Goal: Find specific page/section: Find specific page/section

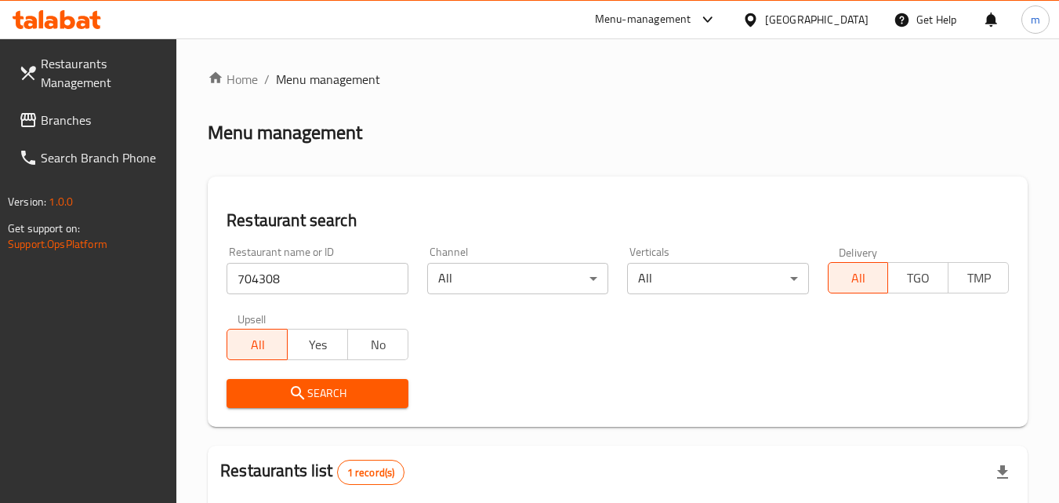
scroll to position [197, 0]
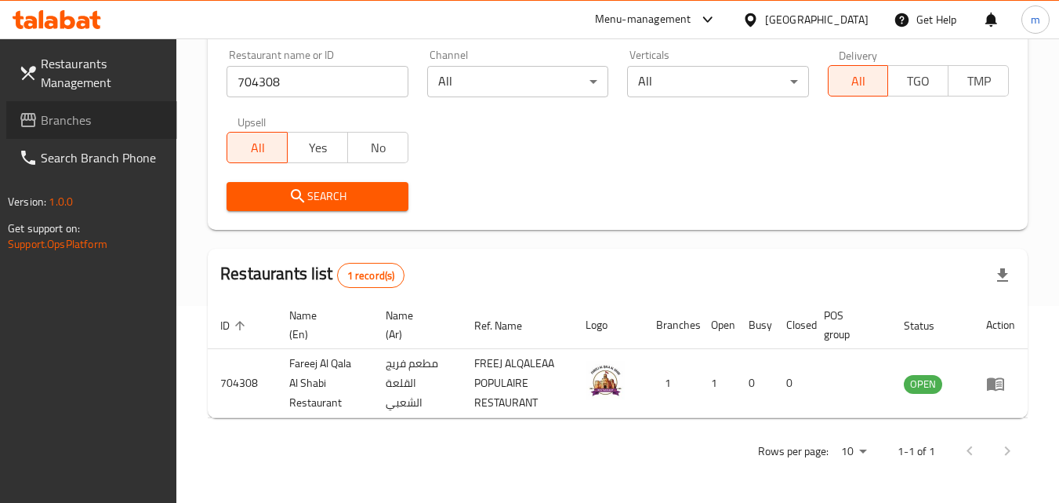
click at [63, 129] on span "Branches" at bounding box center [103, 120] width 124 height 19
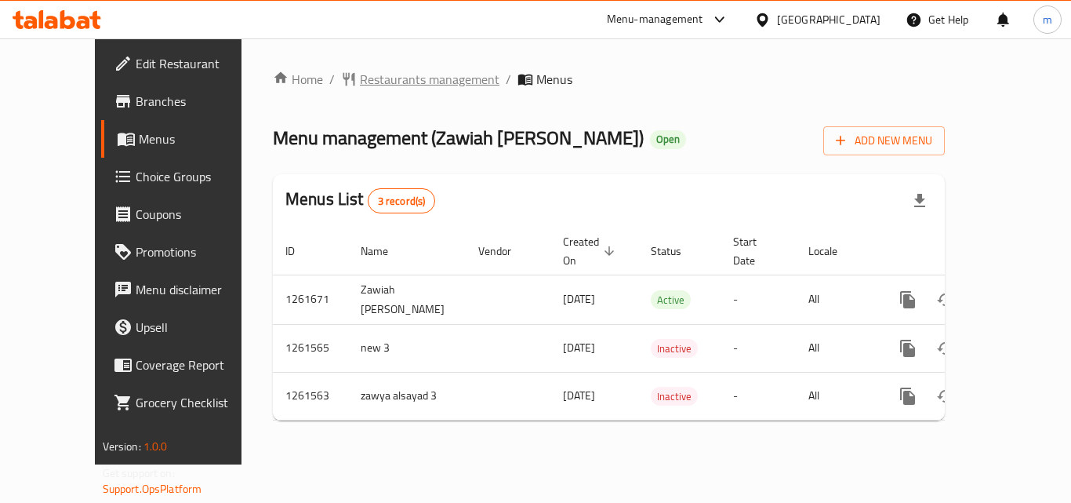
click at [392, 85] on span "Restaurants management" at bounding box center [430, 79] width 140 height 19
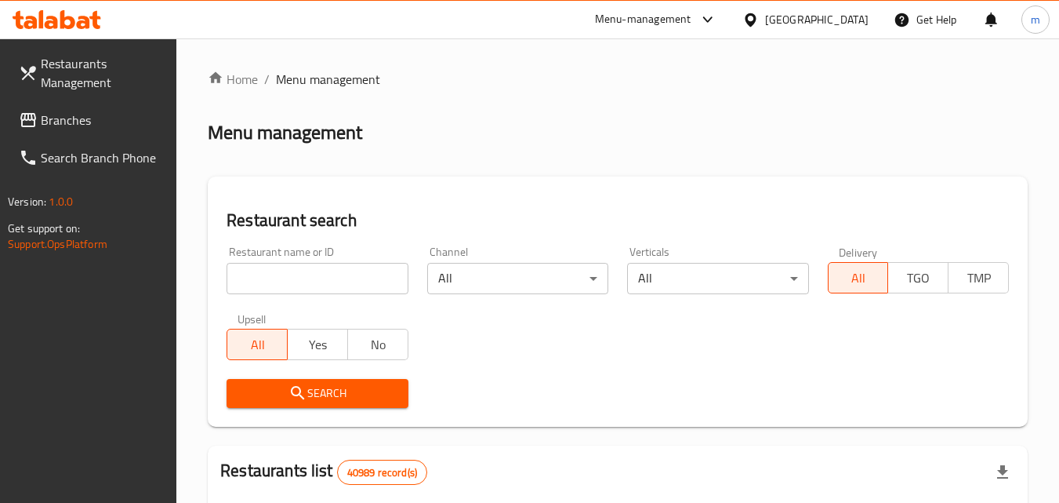
click at [334, 299] on div "Restaurant name or ID Restaurant name or ID" at bounding box center [317, 270] width 200 height 67
click at [334, 285] on input "search" at bounding box center [317, 278] width 181 height 31
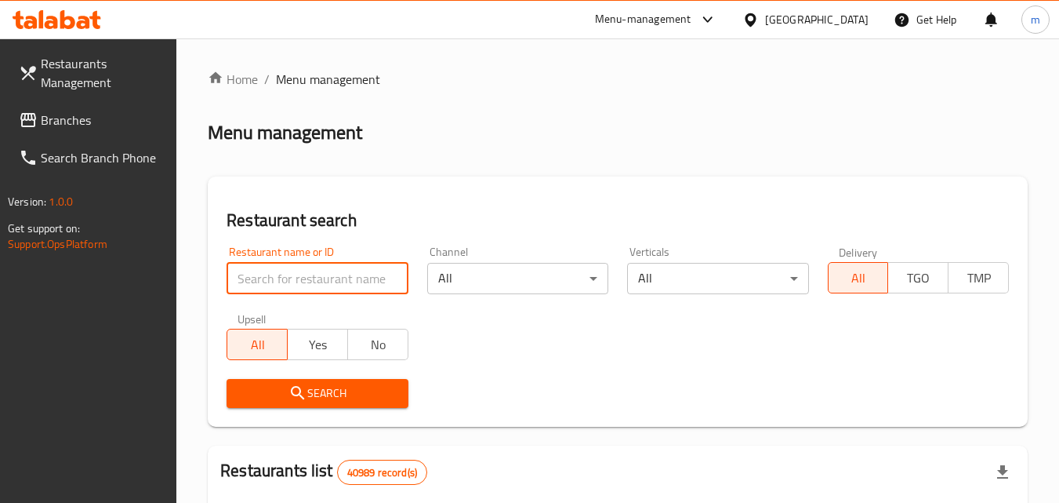
paste input "685197"
type input "685197"
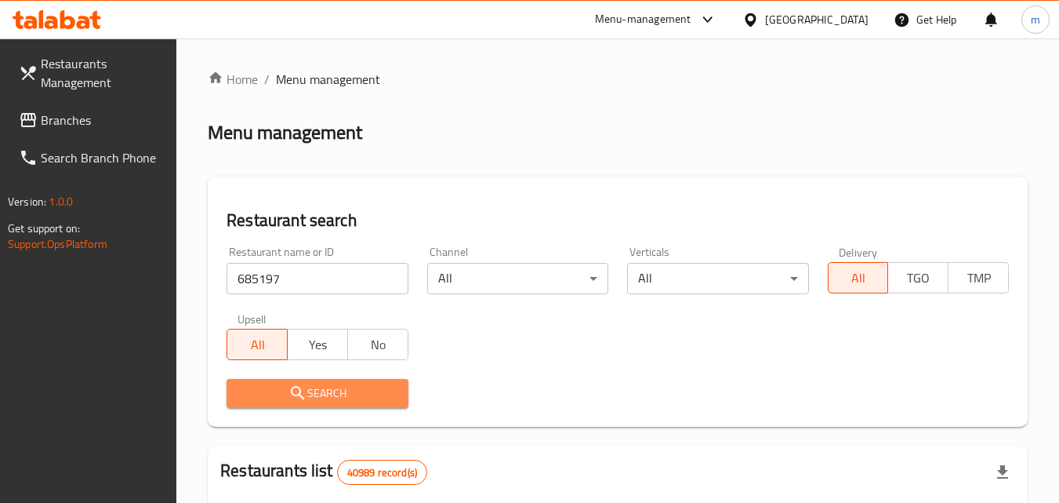
click at [334, 405] on button "Search" at bounding box center [317, 393] width 181 height 29
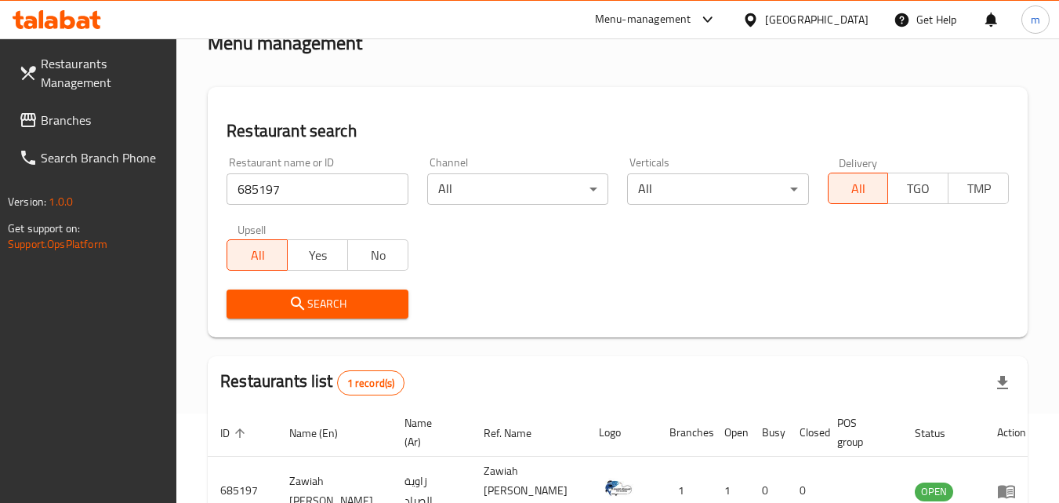
scroll to position [183, 0]
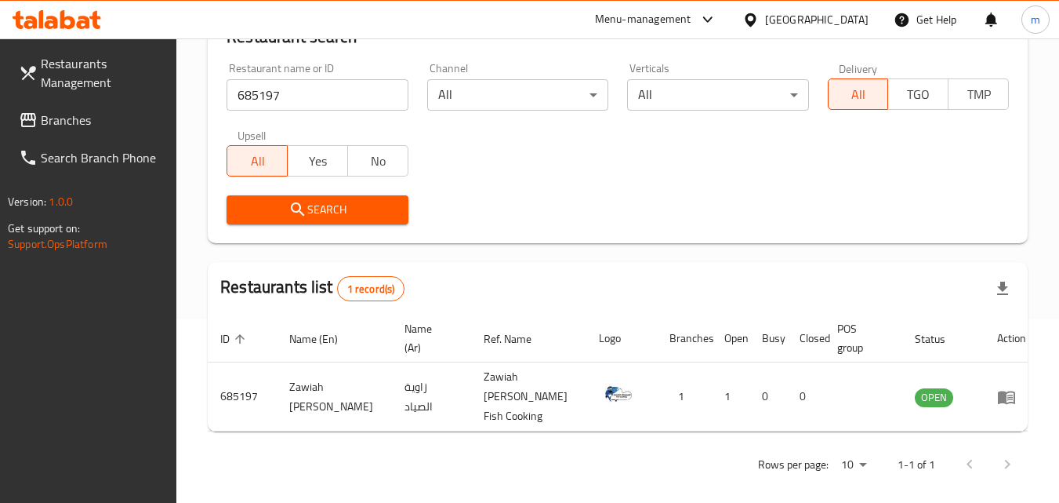
click at [841, 12] on div "[GEOGRAPHIC_DATA]" at bounding box center [816, 19] width 103 height 17
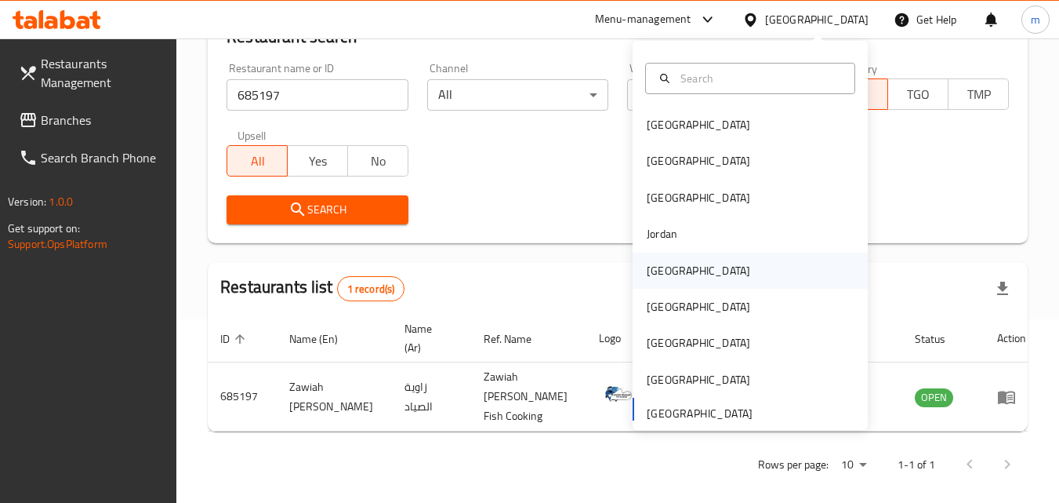
click at [666, 265] on div "[GEOGRAPHIC_DATA]" at bounding box center [698, 270] width 103 height 17
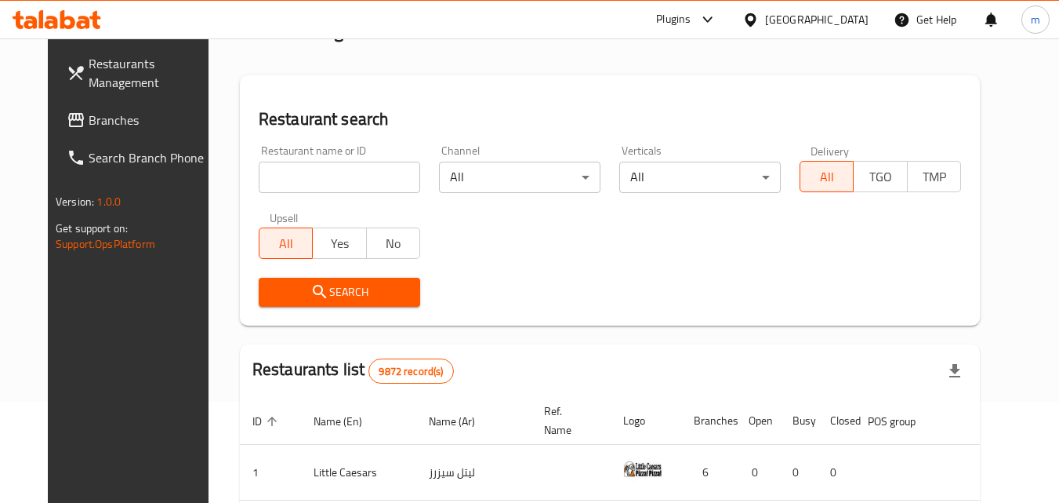
scroll to position [27, 0]
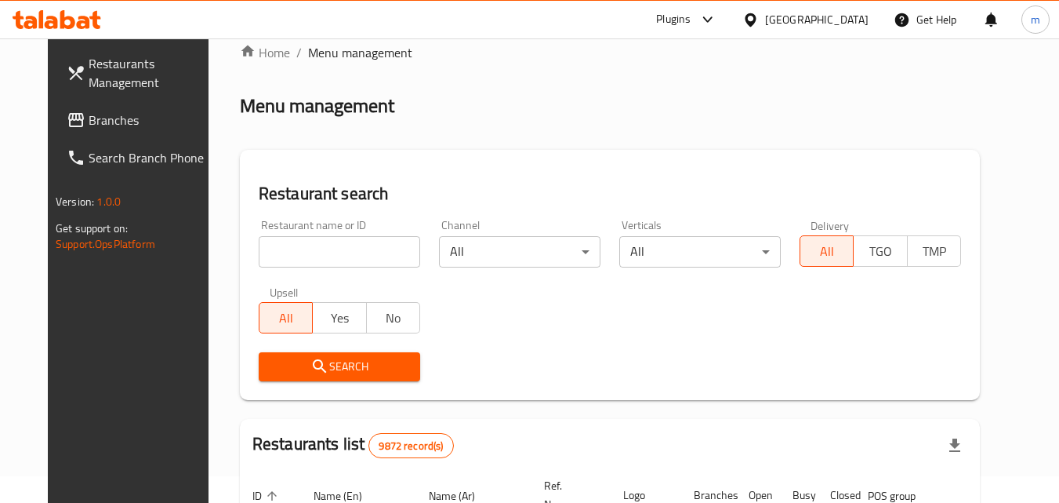
click at [89, 120] on span "Branches" at bounding box center [151, 120] width 124 height 19
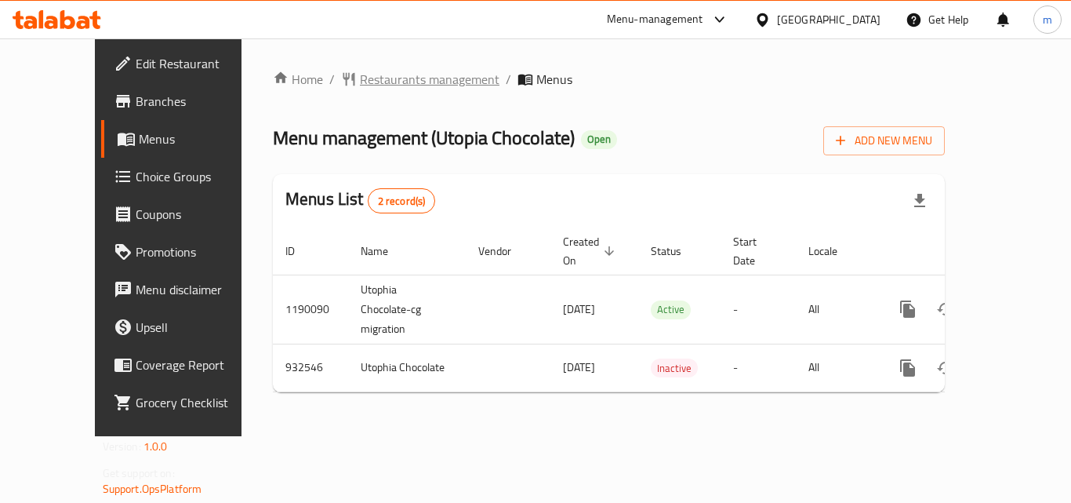
click at [379, 85] on span "Restaurants management" at bounding box center [430, 79] width 140 height 19
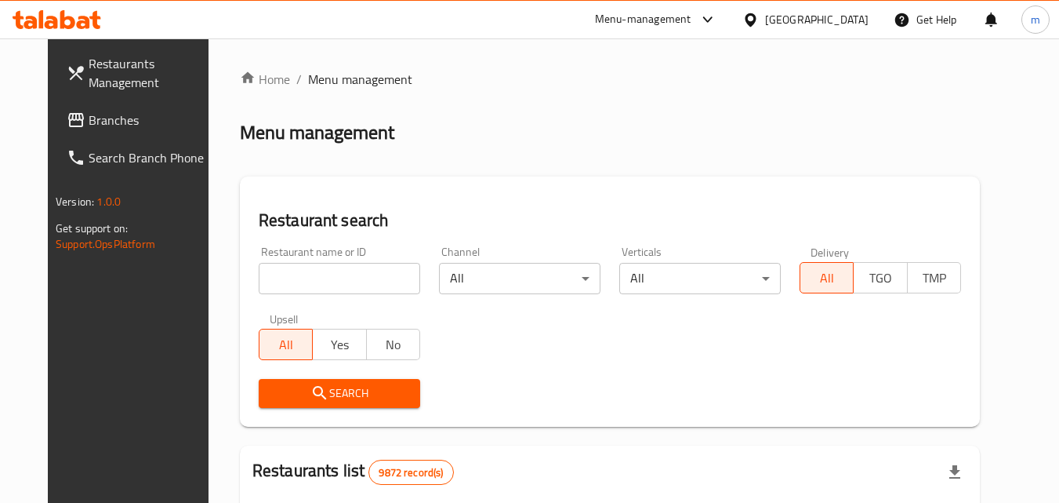
click at [306, 283] on input "search" at bounding box center [340, 278] width 162 height 31
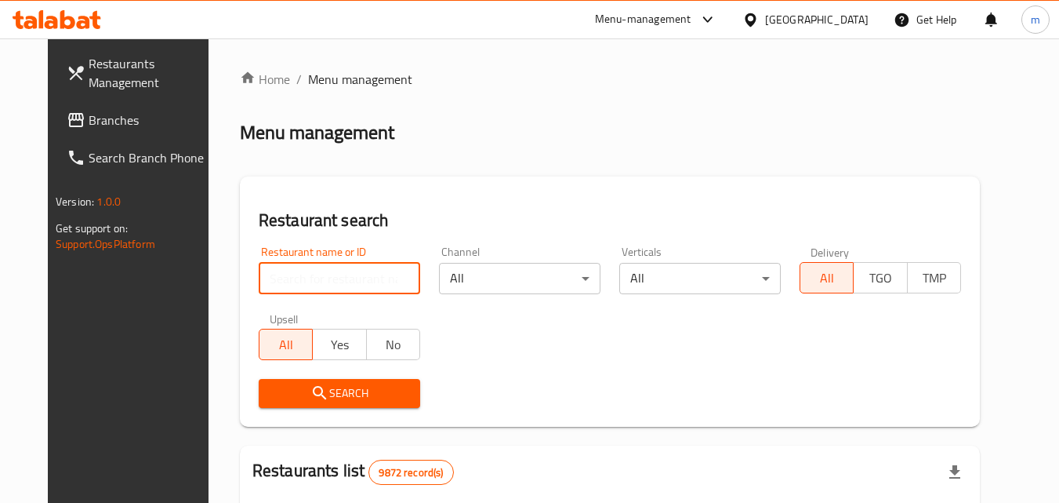
paste input "658936"
type input "658936"
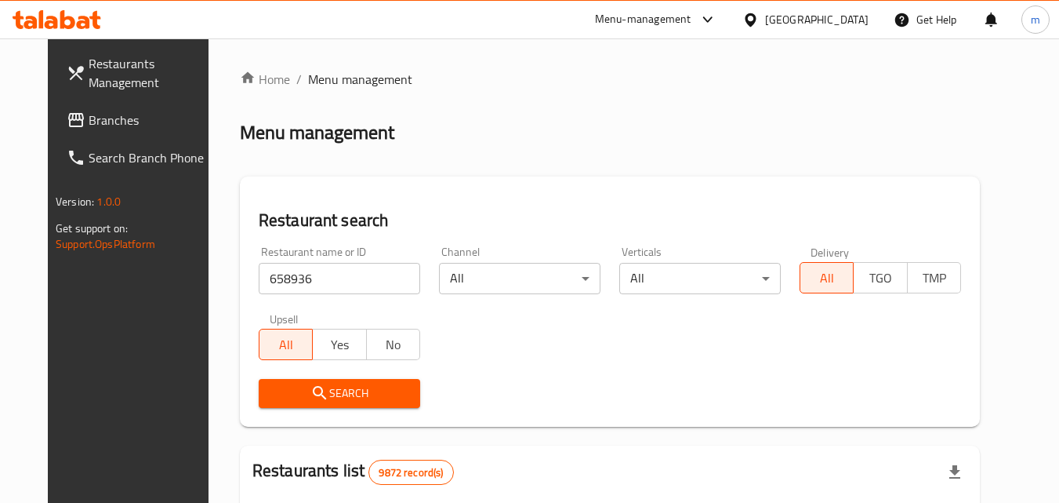
click at [325, 390] on span "Search" at bounding box center [339, 393] width 136 height 20
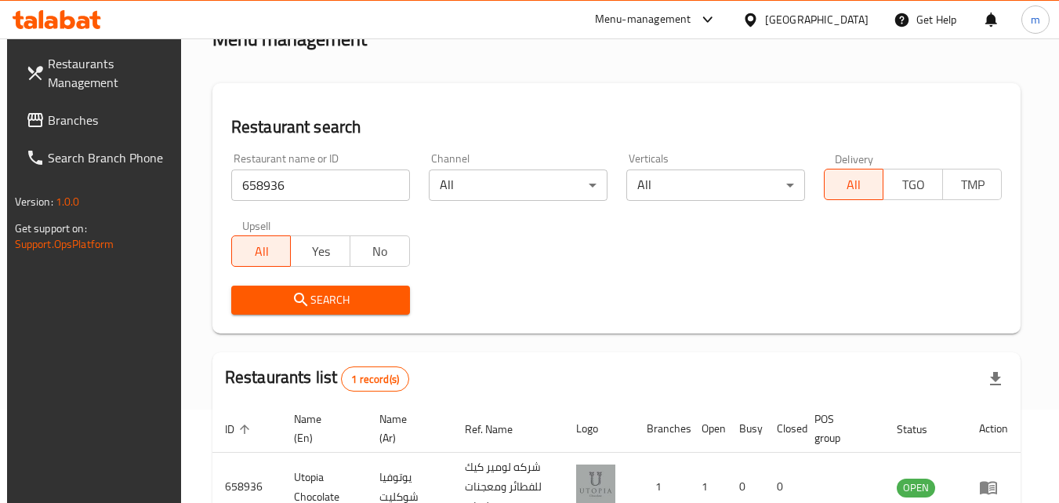
scroll to position [197, 0]
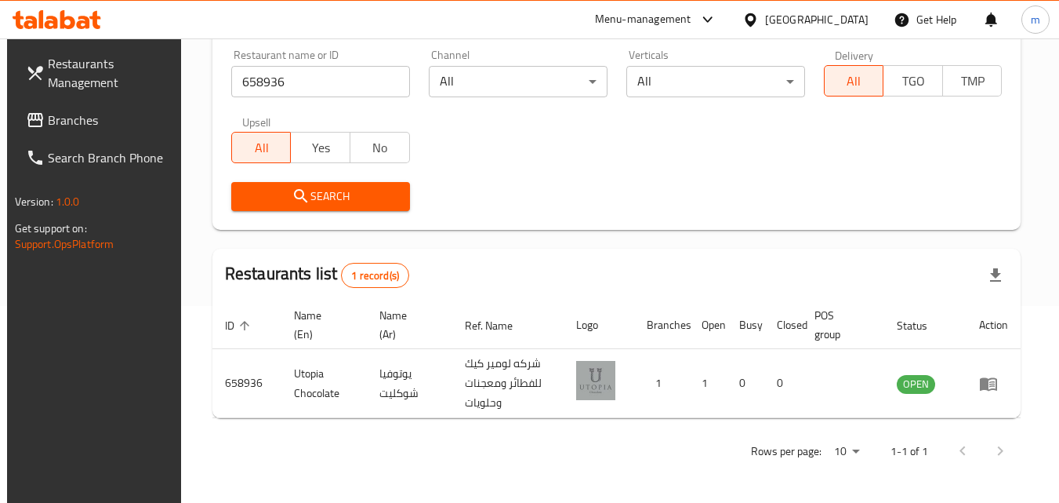
click at [756, 13] on icon at bounding box center [750, 19] width 11 height 13
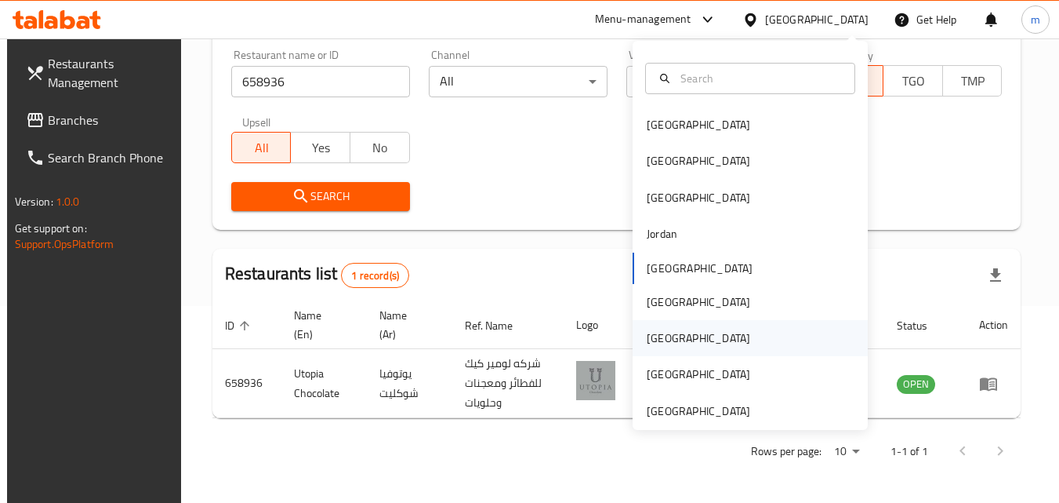
click at [671, 331] on div "[GEOGRAPHIC_DATA]" at bounding box center [698, 338] width 129 height 36
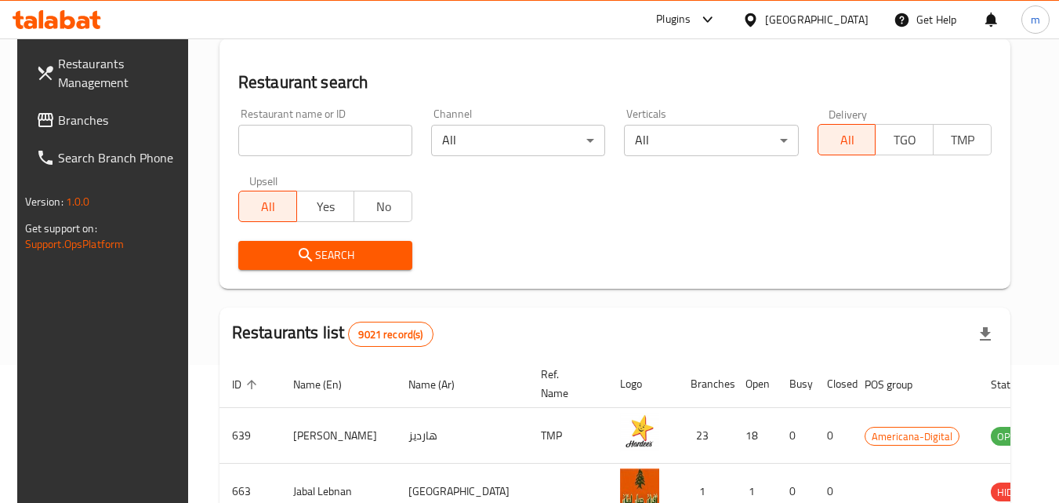
scroll to position [197, 0]
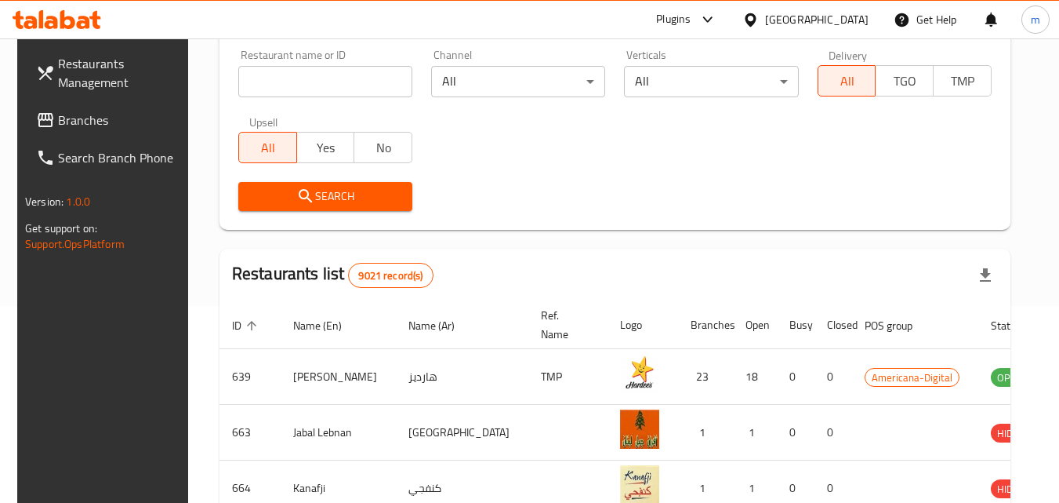
click at [81, 116] on span "Branches" at bounding box center [120, 120] width 124 height 19
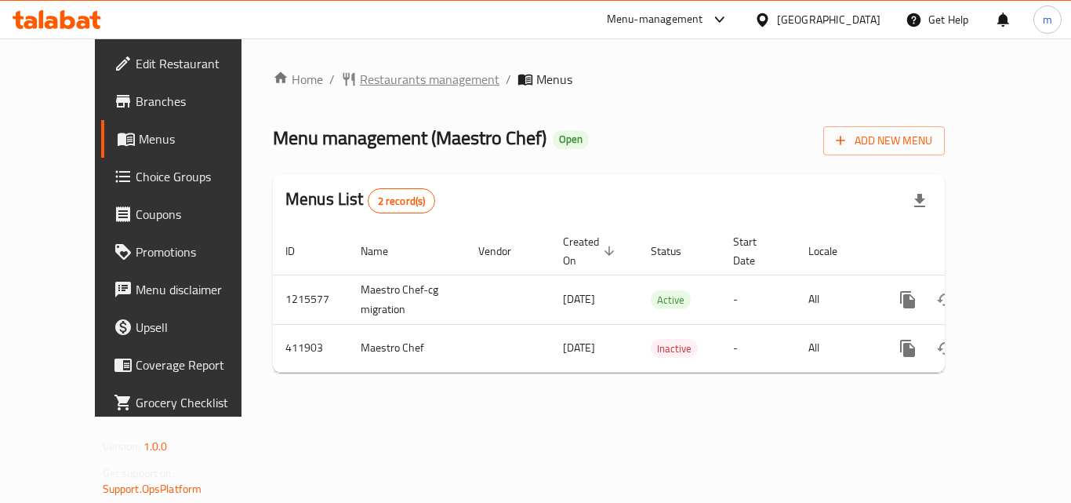
click at [383, 82] on span "Restaurants management" at bounding box center [430, 79] width 140 height 19
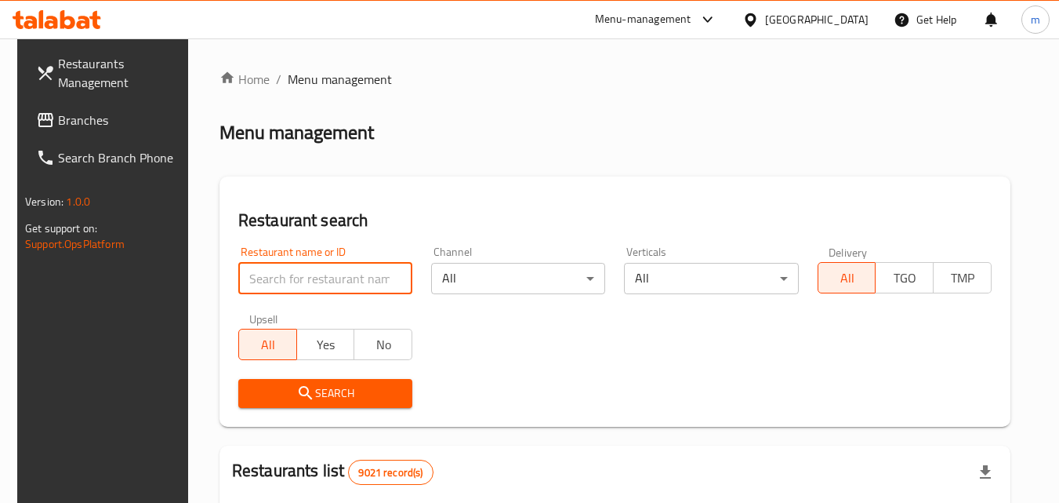
click at [349, 281] on input "search" at bounding box center [325, 278] width 174 height 31
paste input "632093"
type input "632093"
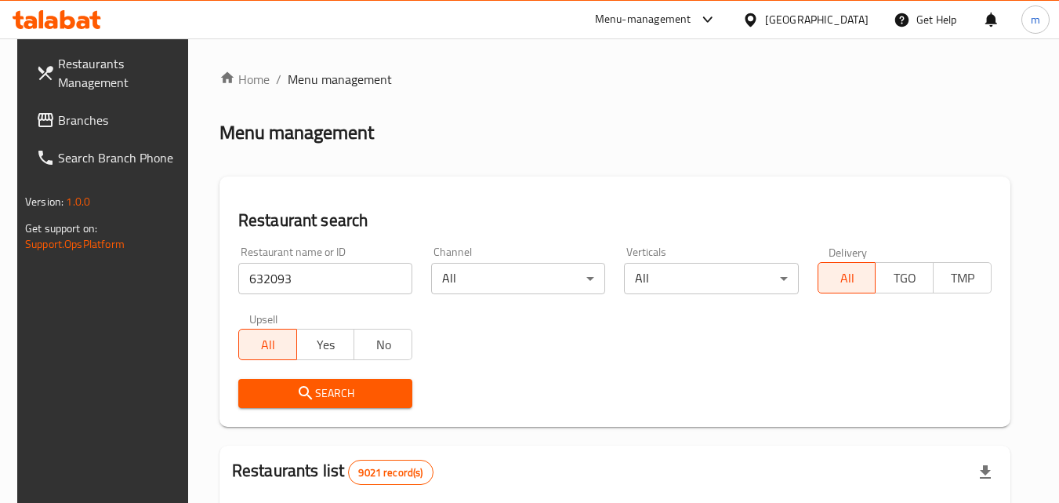
click at [358, 390] on span "Search" at bounding box center [325, 393] width 149 height 20
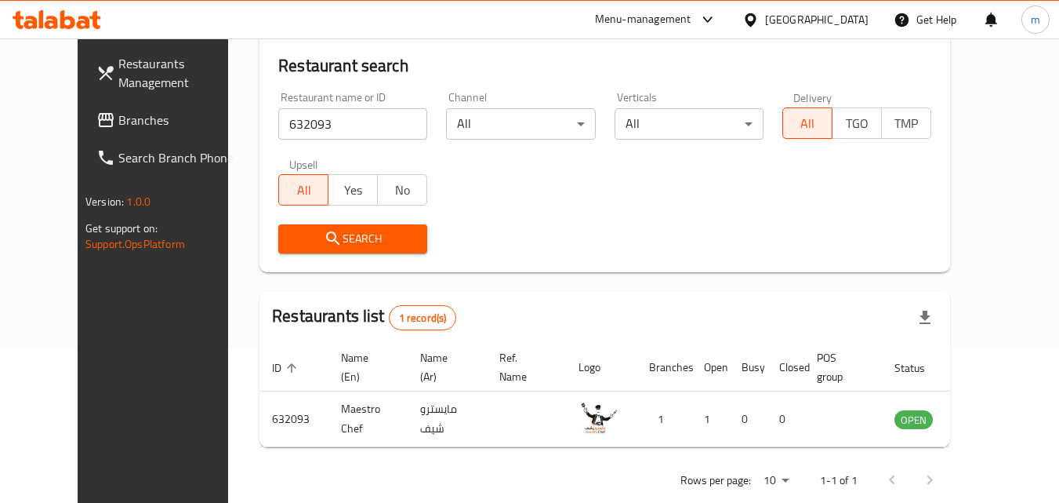
scroll to position [183, 0]
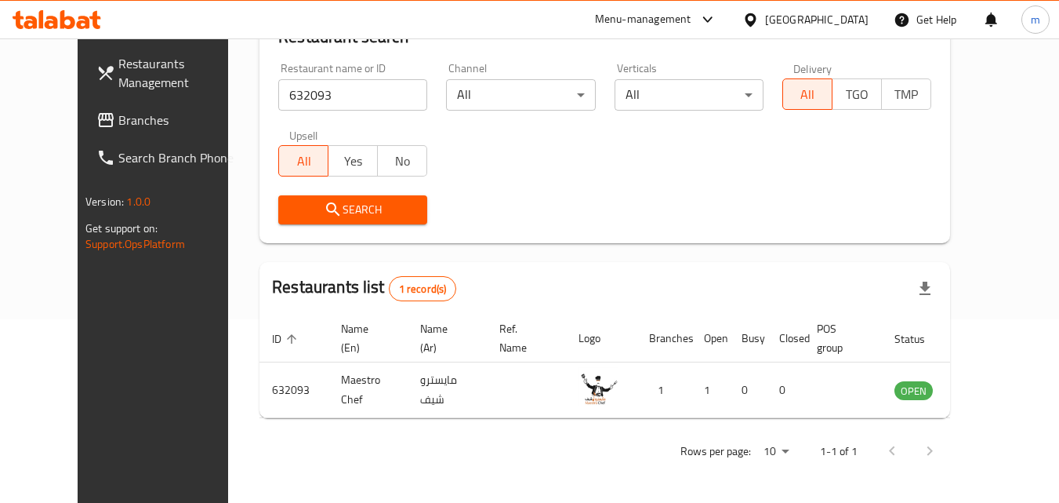
click at [856, 17] on div "[GEOGRAPHIC_DATA]" at bounding box center [816, 19] width 103 height 17
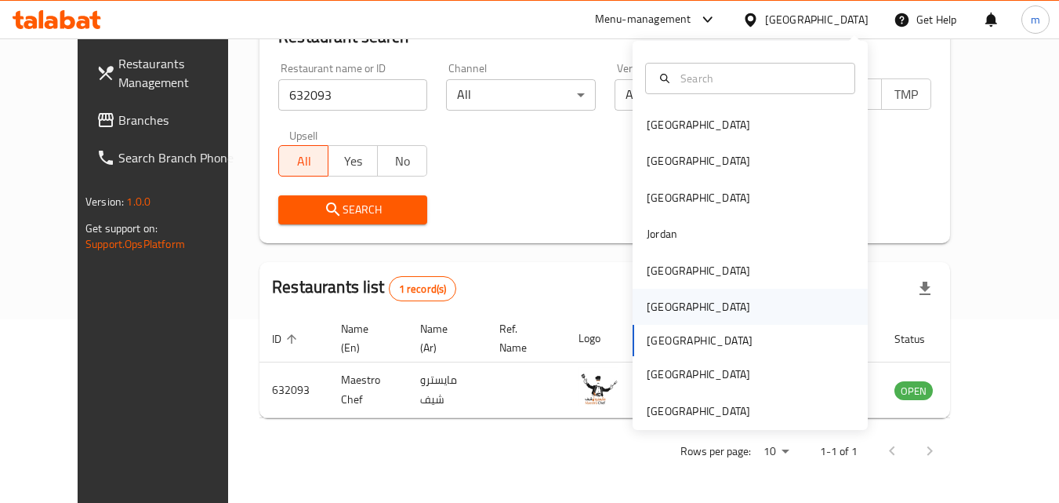
click at [641, 318] on div "[GEOGRAPHIC_DATA]" at bounding box center [698, 307] width 129 height 36
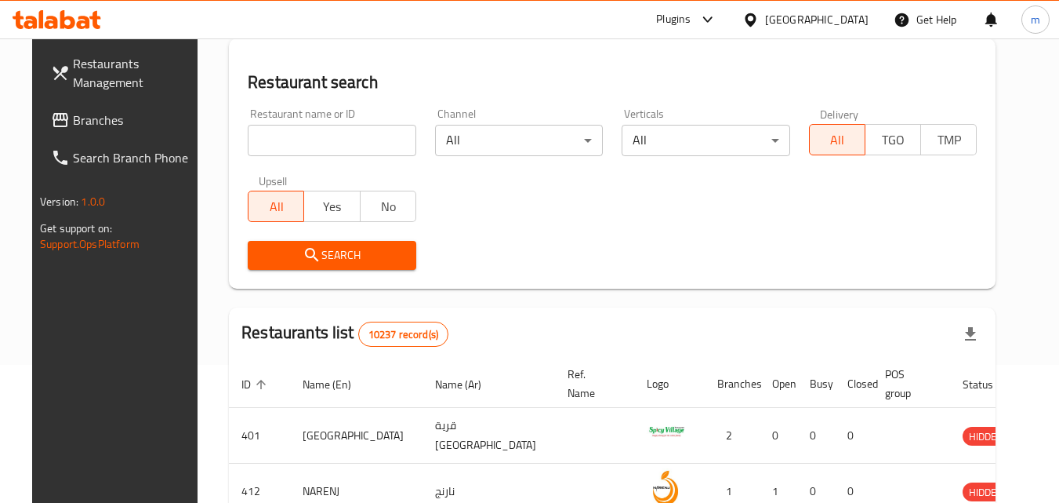
scroll to position [183, 0]
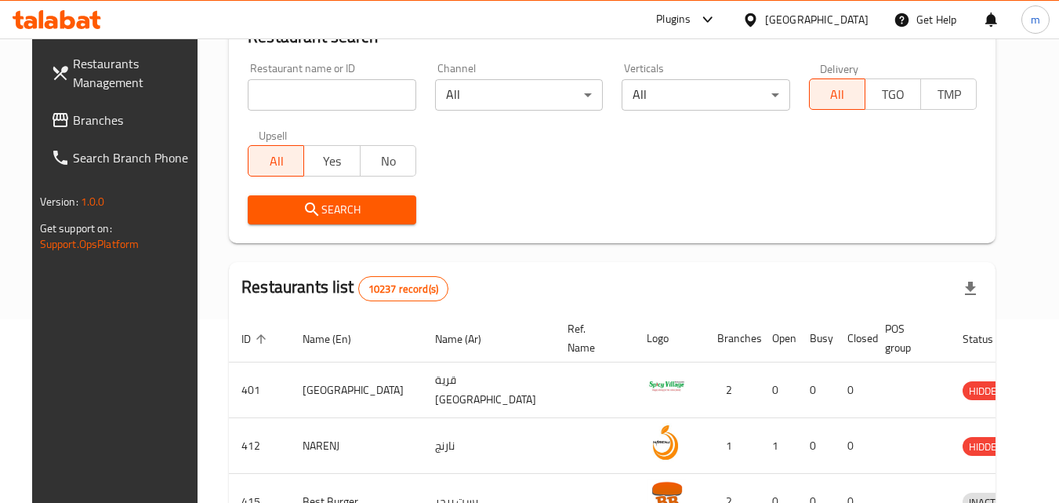
click at [81, 129] on span "Branches" at bounding box center [135, 120] width 124 height 19
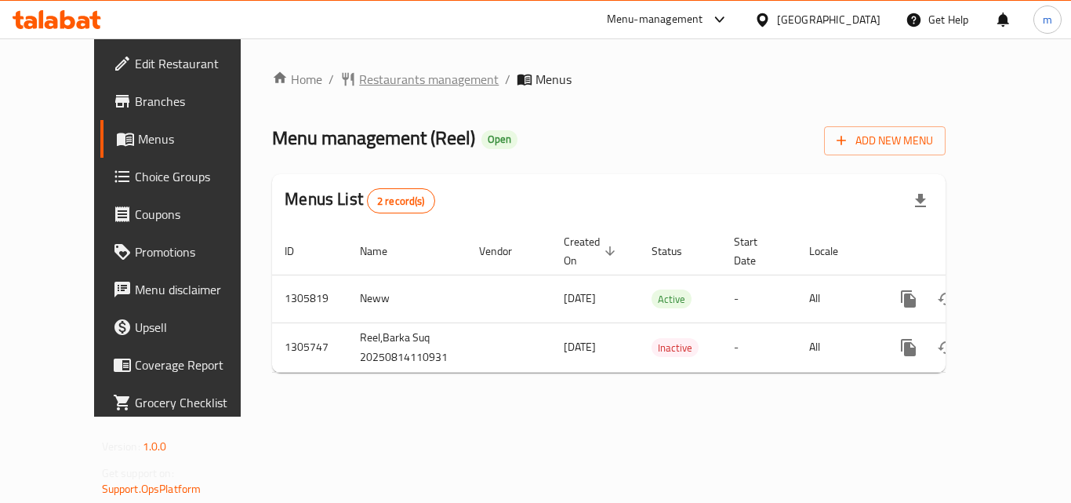
click at [380, 79] on span "Restaurants management" at bounding box center [429, 79] width 140 height 19
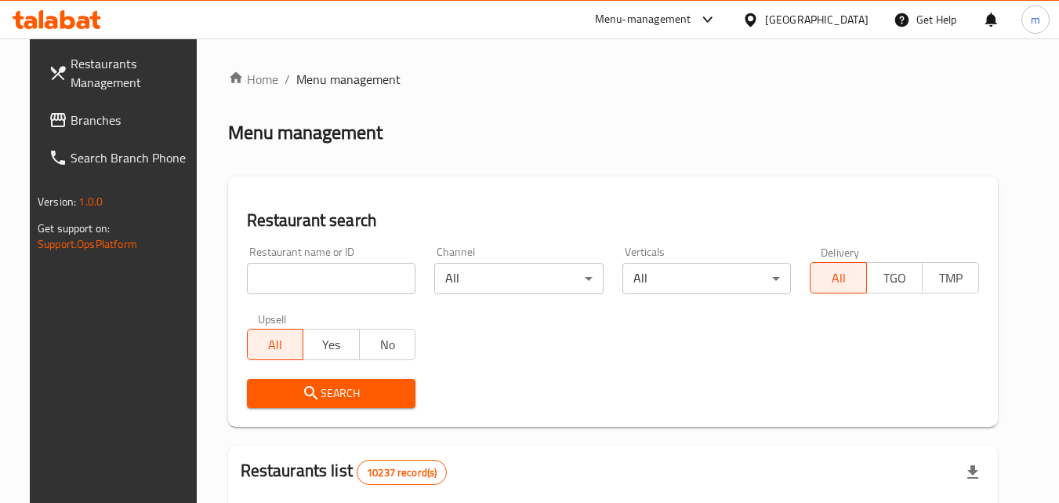
click at [328, 287] on input "search" at bounding box center [331, 278] width 169 height 31
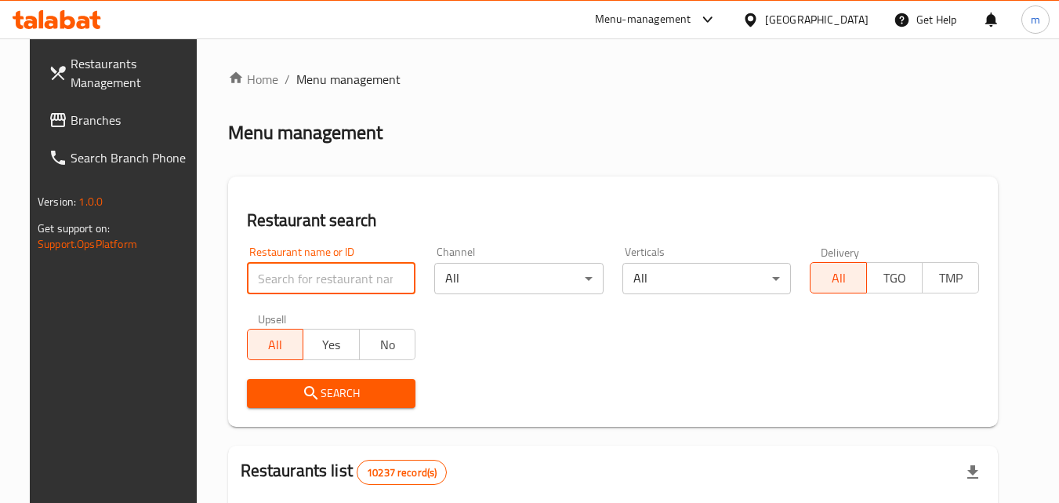
paste input "703855"
type input "703855"
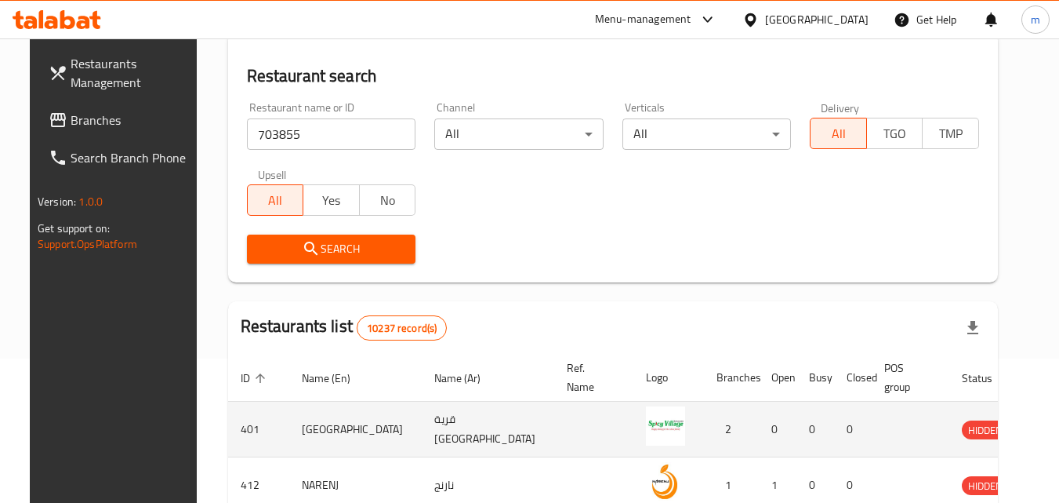
scroll to position [314, 0]
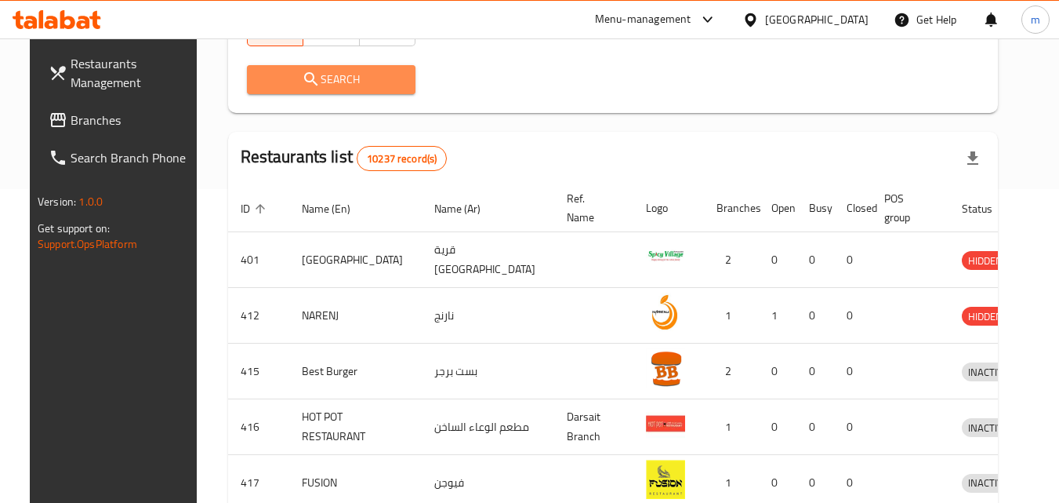
click at [343, 82] on span "Search" at bounding box center [332, 80] width 144 height 20
click at [343, 82] on div at bounding box center [529, 251] width 1059 height 503
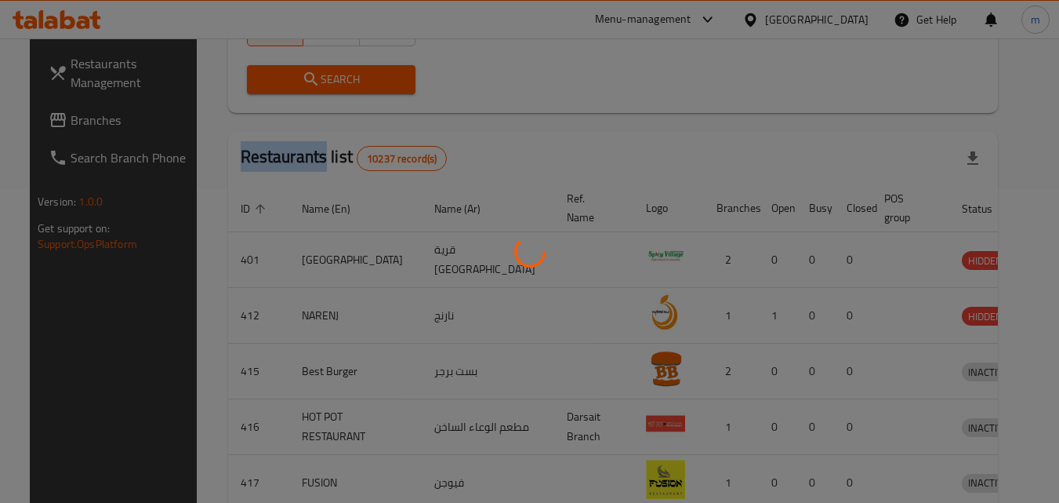
scroll to position [183, 0]
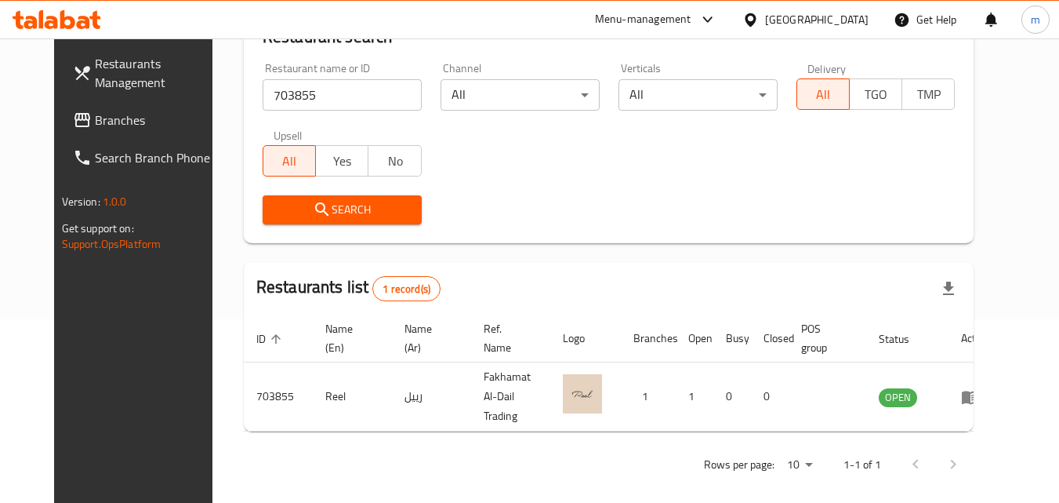
click at [843, 24] on div "Oman" at bounding box center [816, 19] width 103 height 17
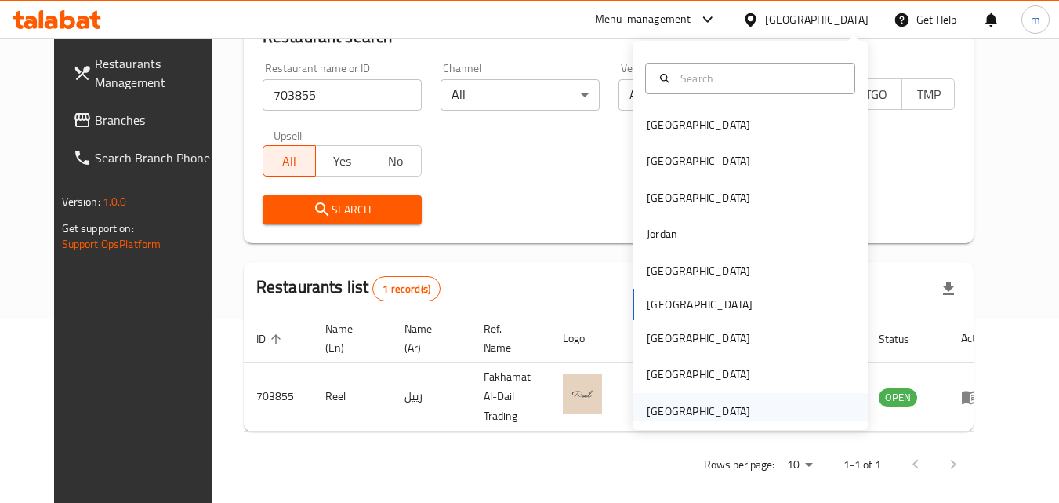
click at [662, 413] on div "United Arab Emirates" at bounding box center [698, 410] width 103 height 17
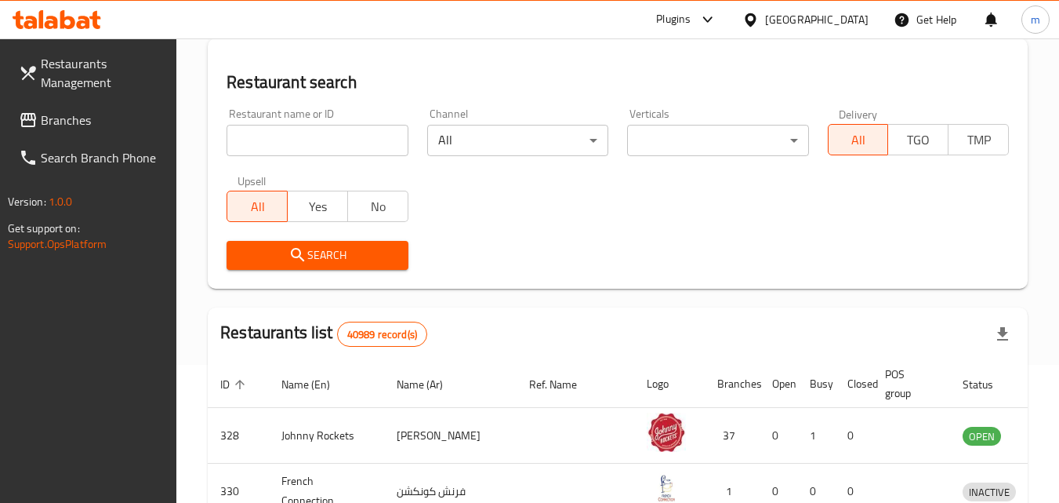
scroll to position [183, 0]
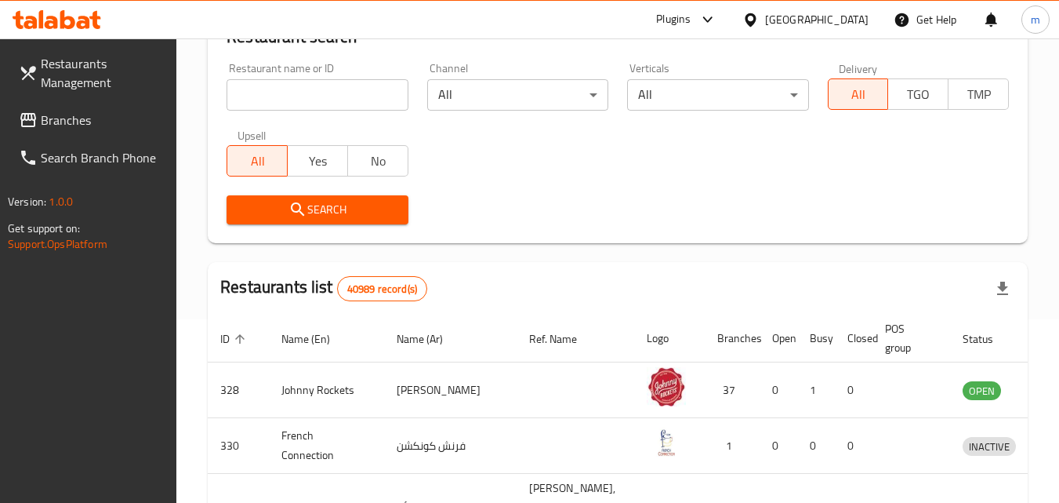
click at [66, 121] on span "Branches" at bounding box center [103, 120] width 124 height 19
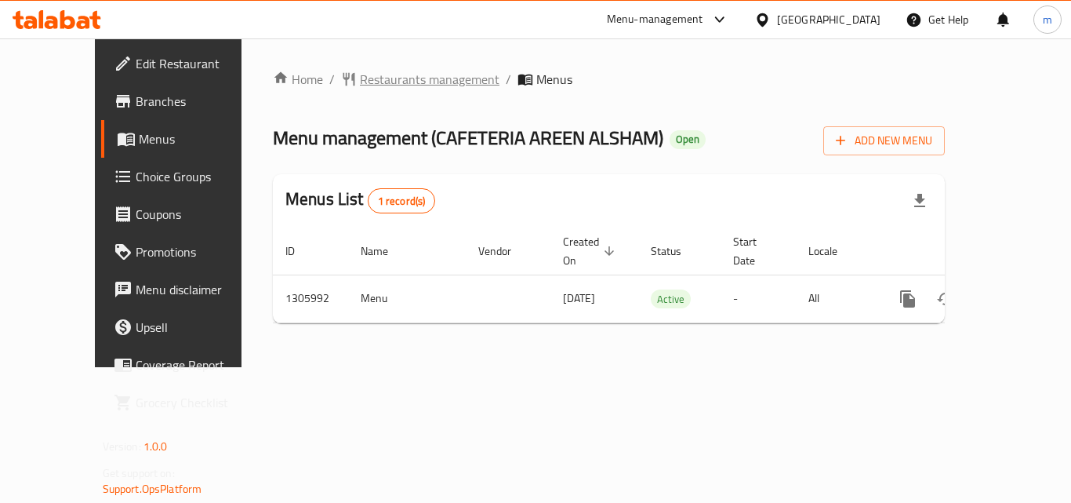
click at [394, 84] on span "Restaurants management" at bounding box center [430, 79] width 140 height 19
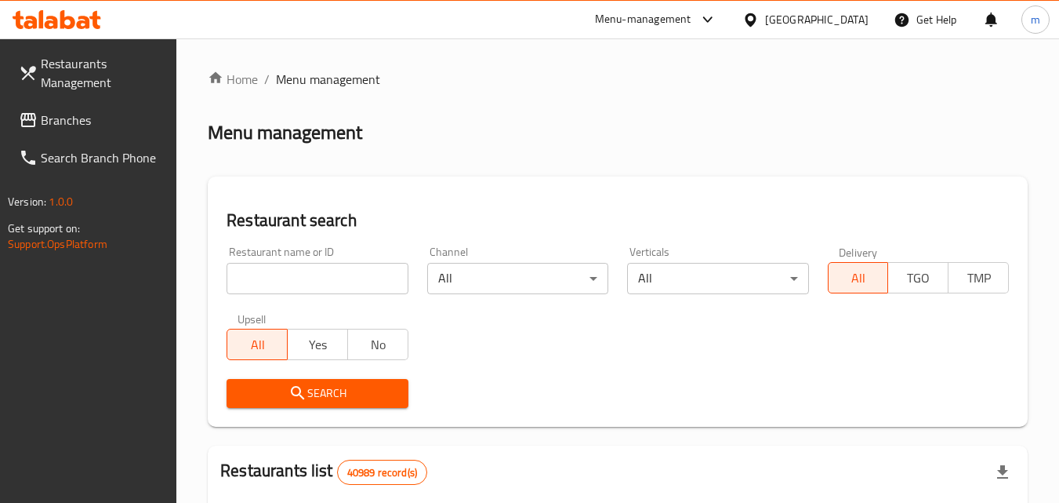
click at [330, 284] on input "search" at bounding box center [317, 278] width 181 height 31
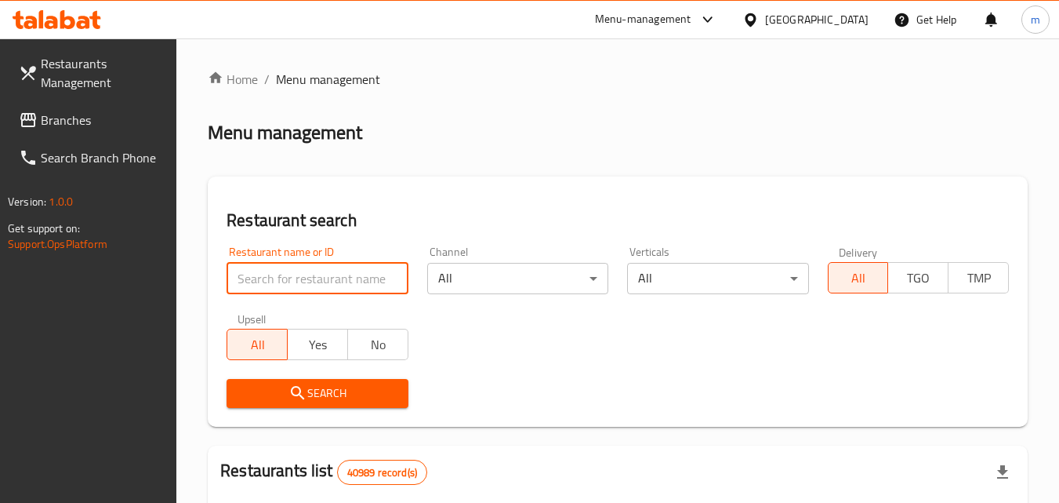
paste input "703899"
type input "703899"
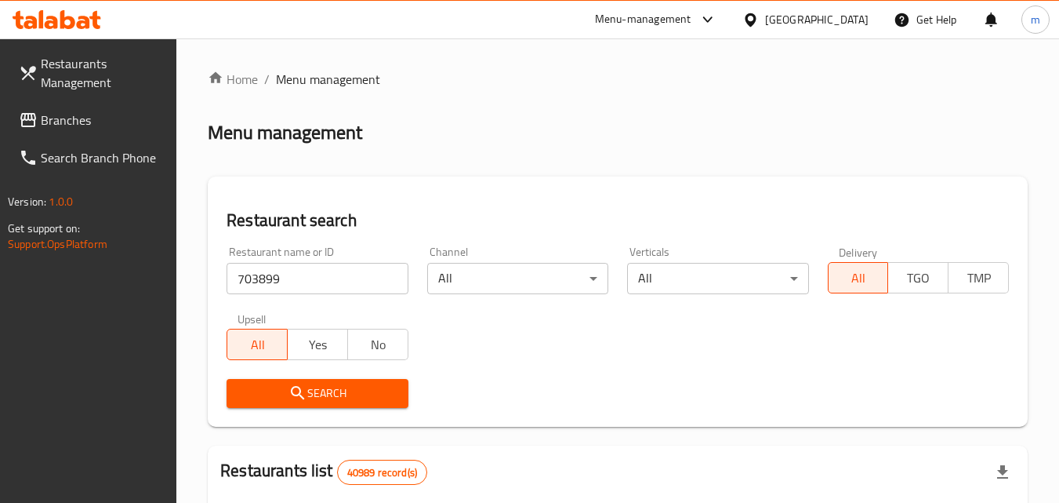
click at [327, 399] on span "Search" at bounding box center [317, 393] width 156 height 20
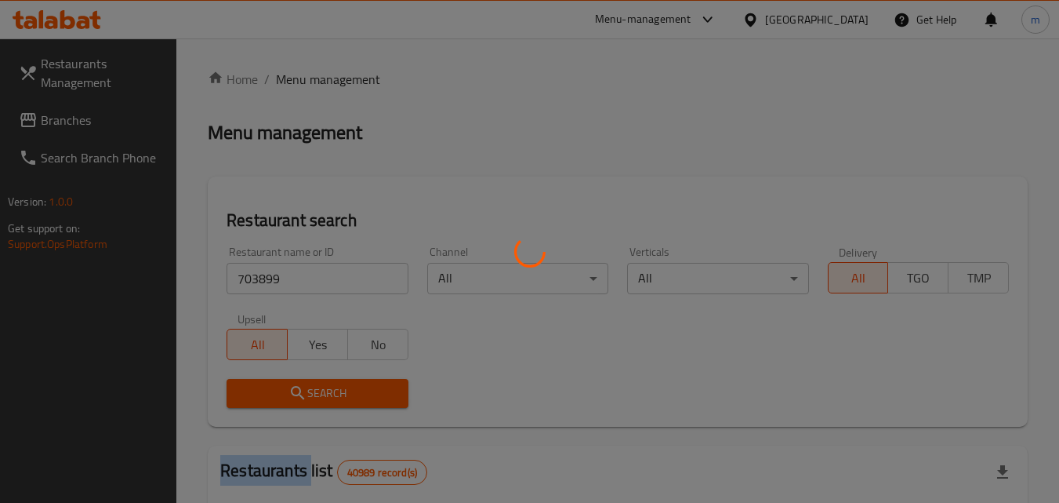
click at [327, 399] on div at bounding box center [529, 251] width 1059 height 503
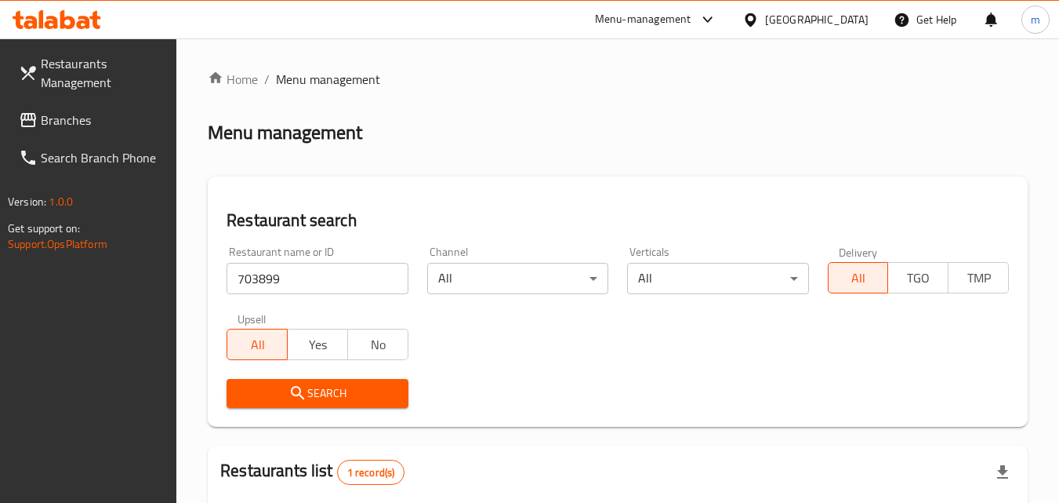
click at [800, 17] on div "[GEOGRAPHIC_DATA]" at bounding box center [816, 19] width 103 height 17
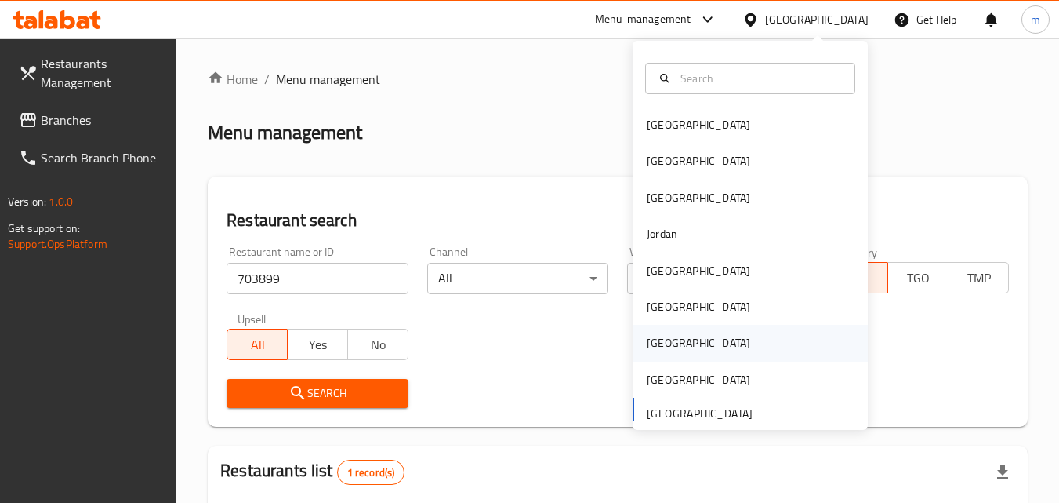
click at [648, 354] on div "Qatar" at bounding box center [698, 343] width 129 height 36
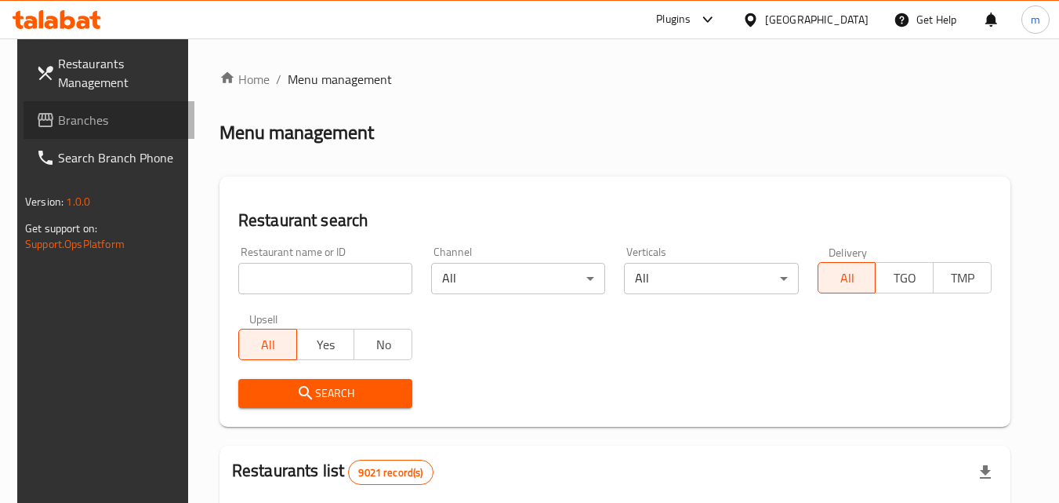
click at [82, 111] on span "Branches" at bounding box center [120, 120] width 124 height 19
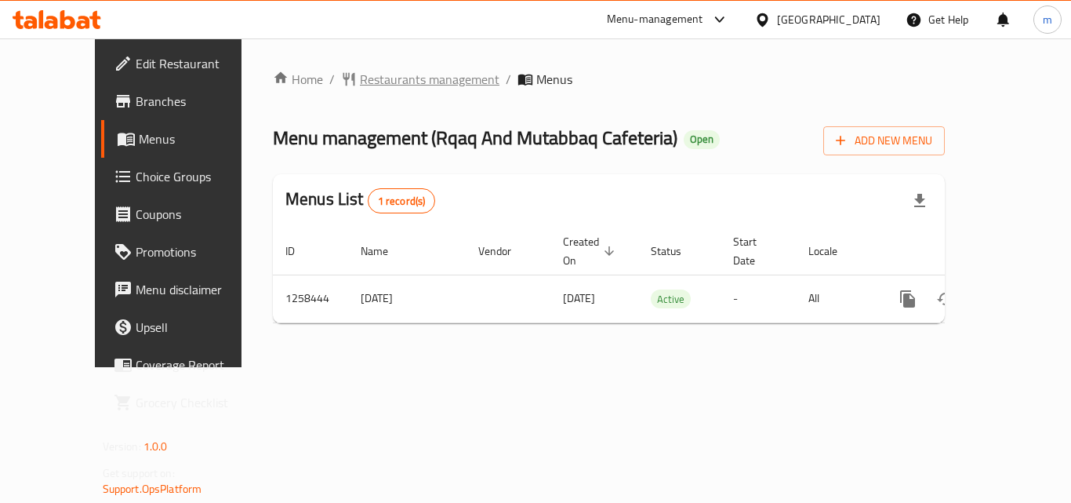
click at [360, 89] on span "Restaurants management" at bounding box center [430, 79] width 140 height 19
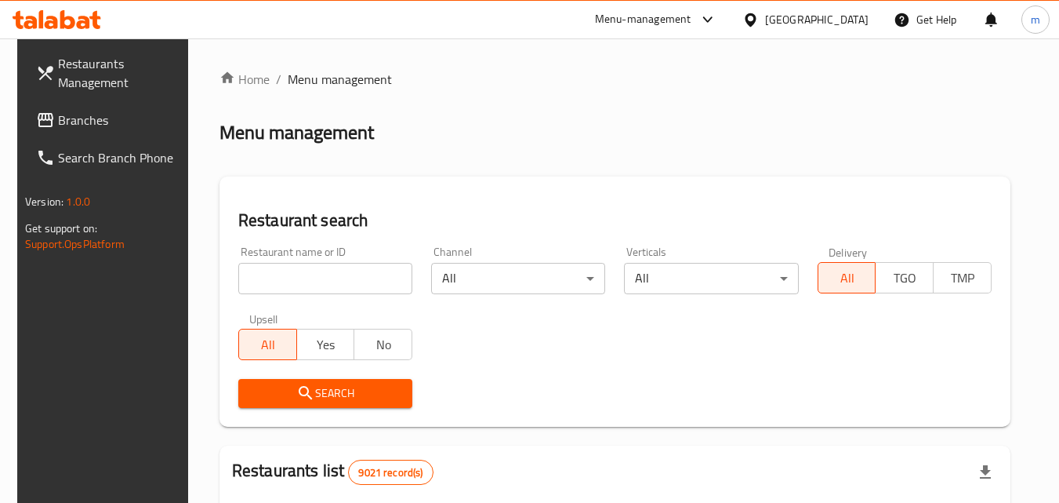
click at [281, 285] on input "search" at bounding box center [325, 278] width 174 height 31
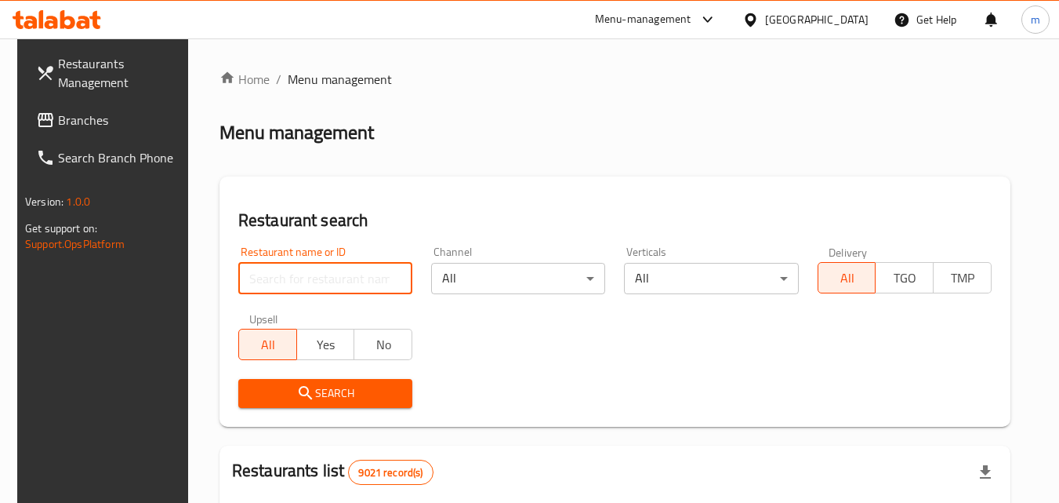
paste input "683994"
type input "683994"
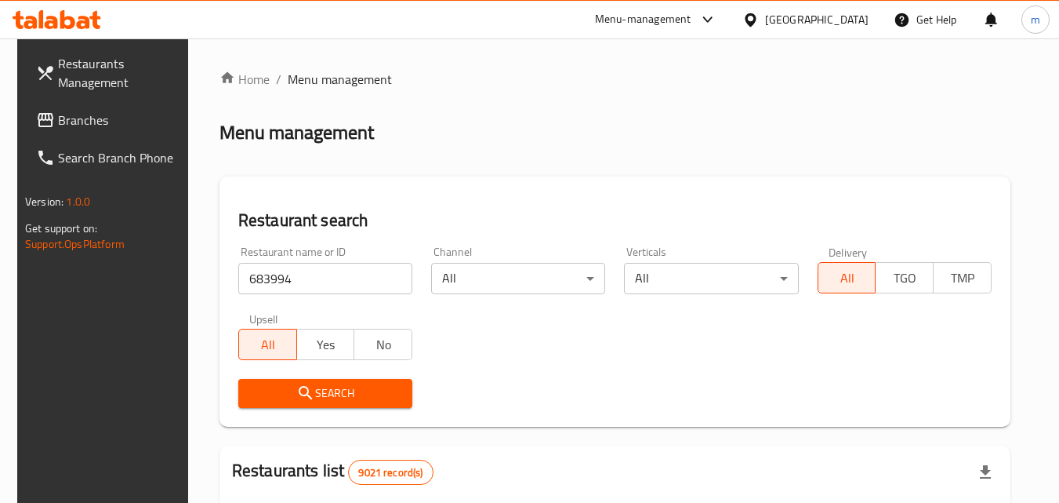
click at [317, 396] on span "Search" at bounding box center [325, 393] width 149 height 20
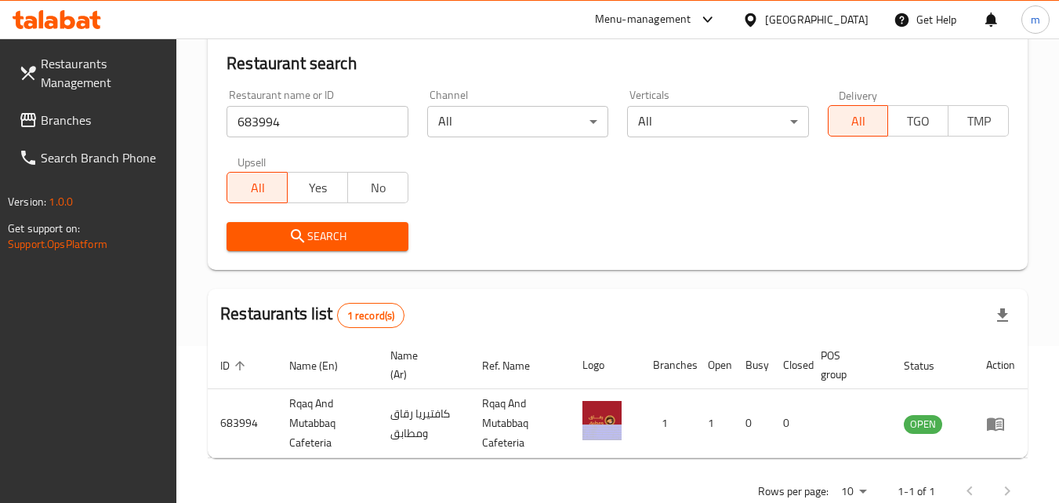
scroll to position [197, 0]
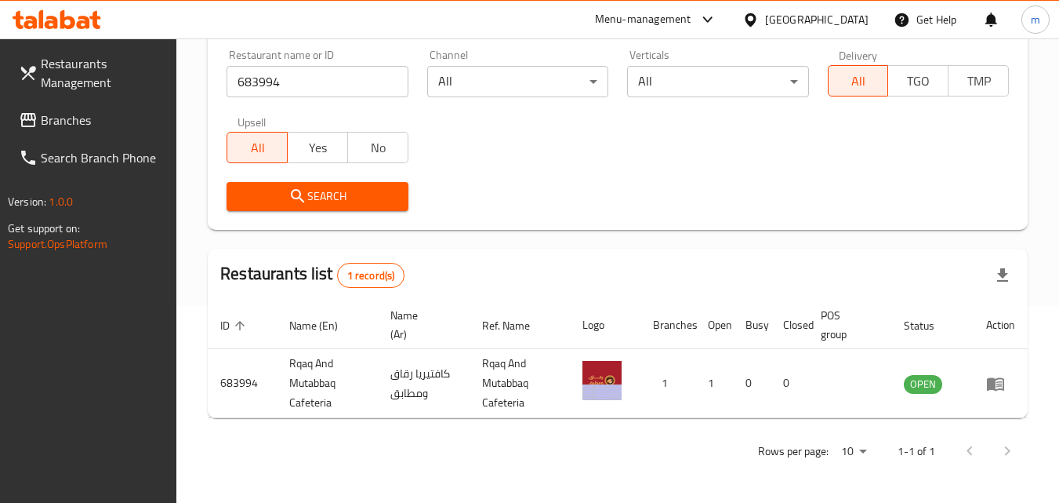
click at [62, 119] on span "Branches" at bounding box center [103, 120] width 124 height 19
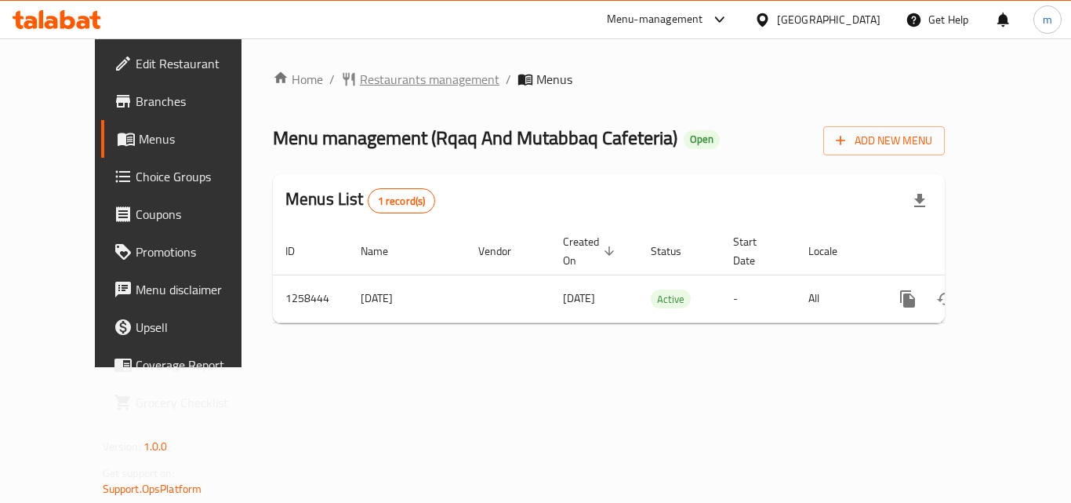
click at [365, 78] on span "Restaurants management" at bounding box center [430, 79] width 140 height 19
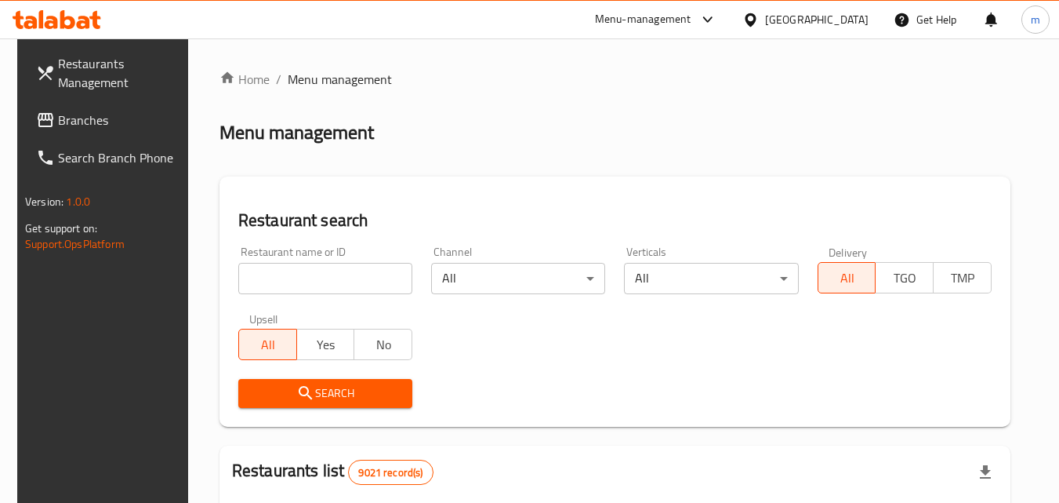
click at [333, 283] on input "search" at bounding box center [325, 278] width 174 height 31
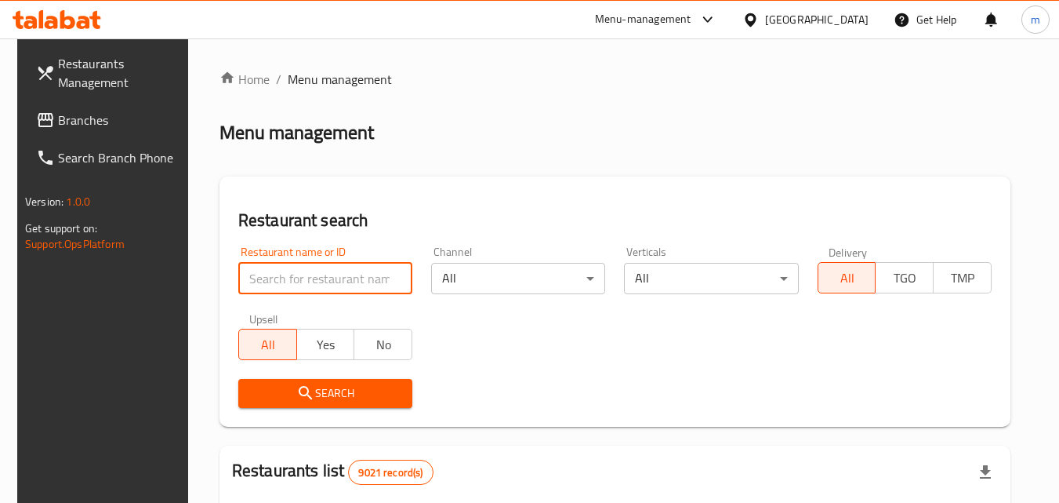
paste input "683994"
type input "683994"
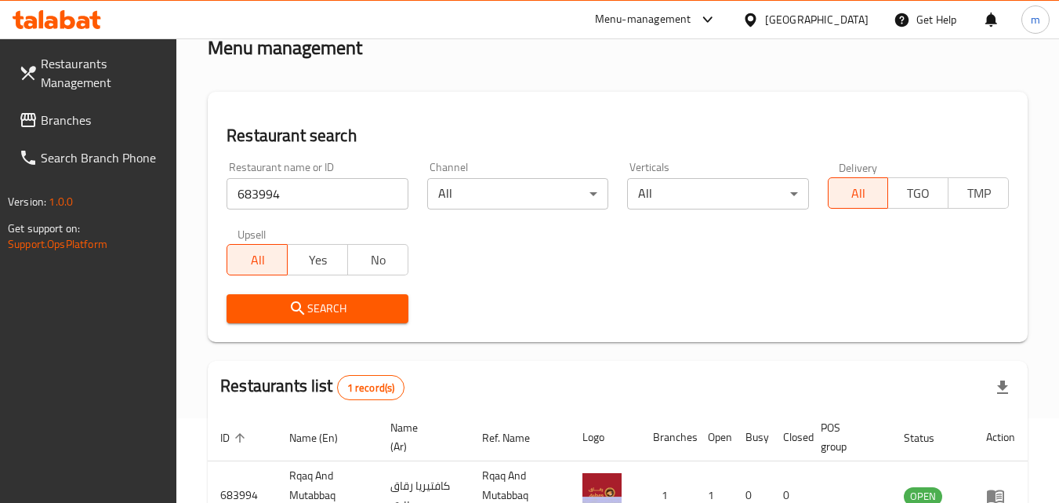
scroll to position [197, 0]
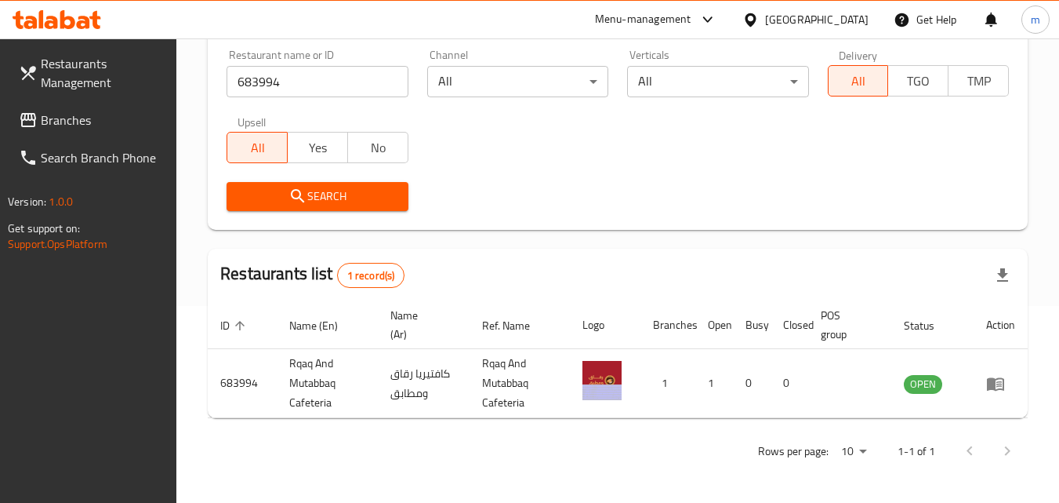
click at [103, 130] on link "Branches" at bounding box center [91, 120] width 171 height 38
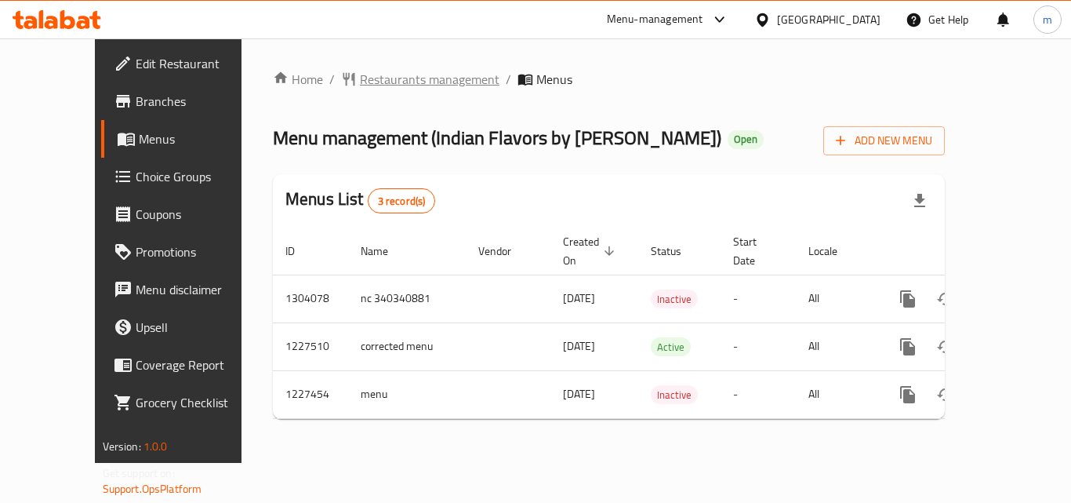
click at [360, 87] on span "Restaurants management" at bounding box center [430, 79] width 140 height 19
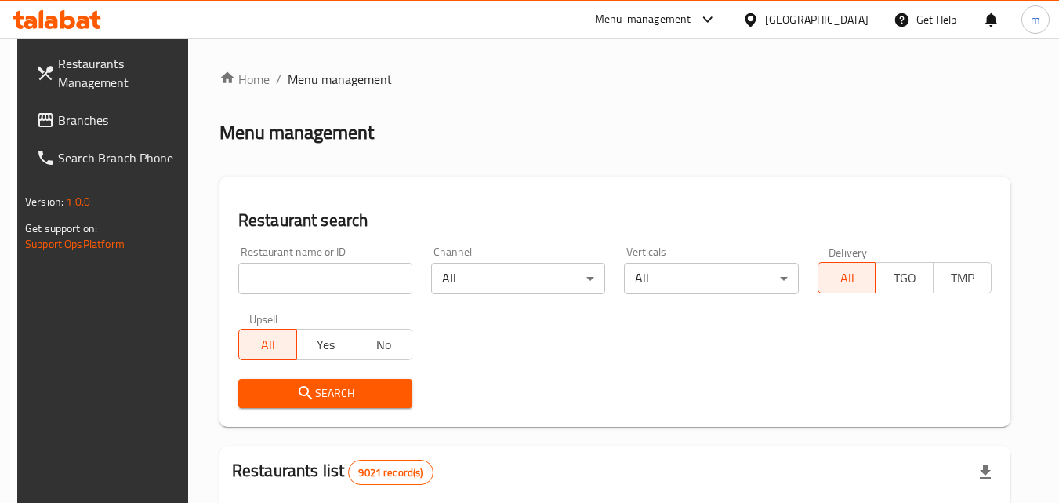
click at [325, 274] on input "search" at bounding box center [325, 278] width 174 height 31
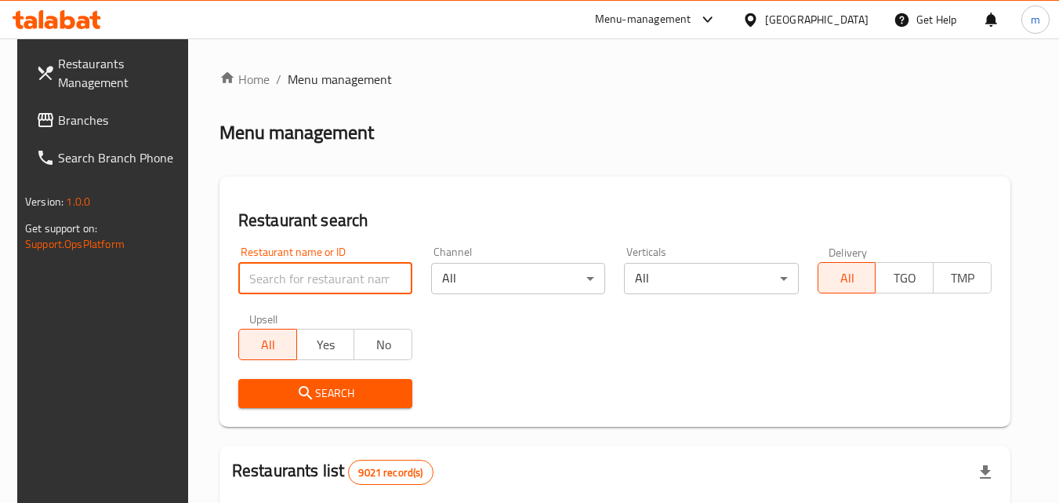
paste input "676093"
type input "676093"
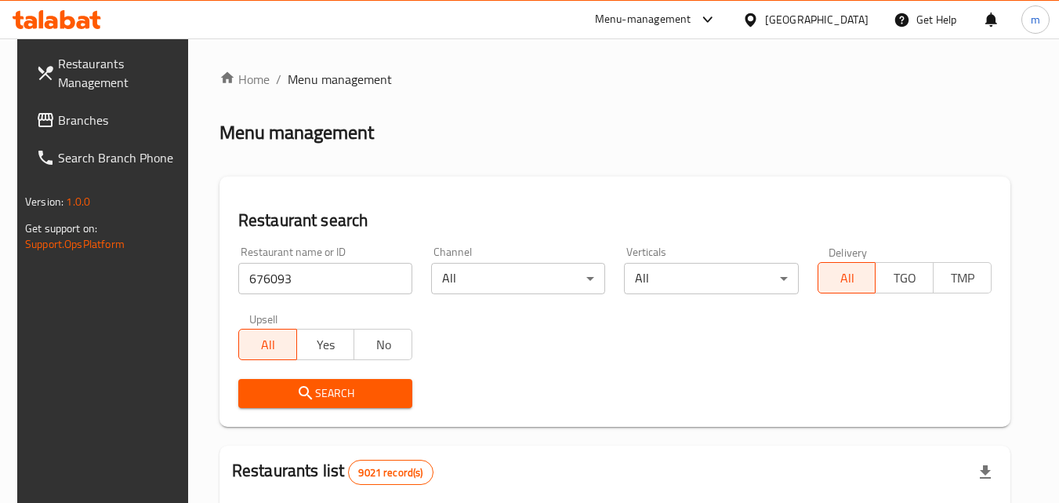
click at [328, 387] on span "Search" at bounding box center [325, 393] width 149 height 20
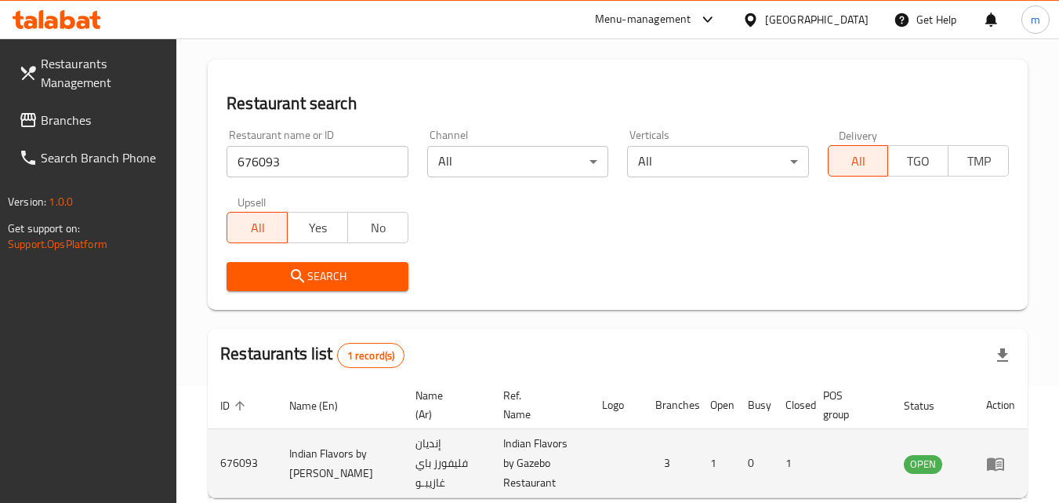
scroll to position [197, 0]
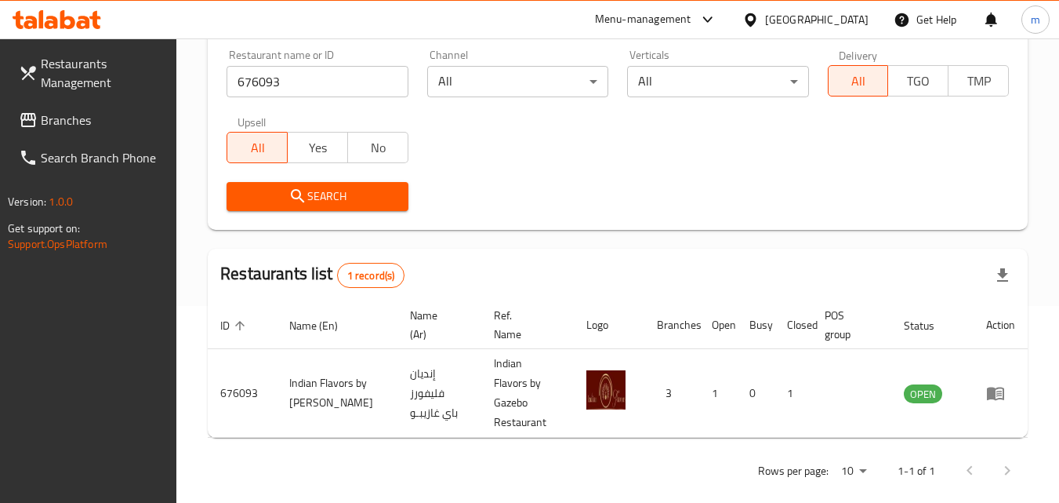
click at [759, 23] on icon at bounding box center [750, 20] width 16 height 16
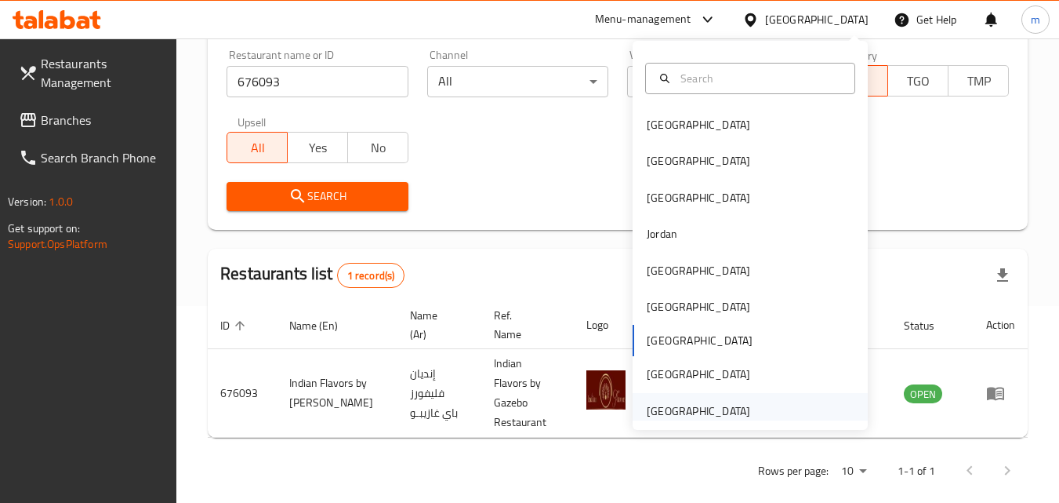
click at [724, 404] on div "[GEOGRAPHIC_DATA]" at bounding box center [698, 410] width 103 height 17
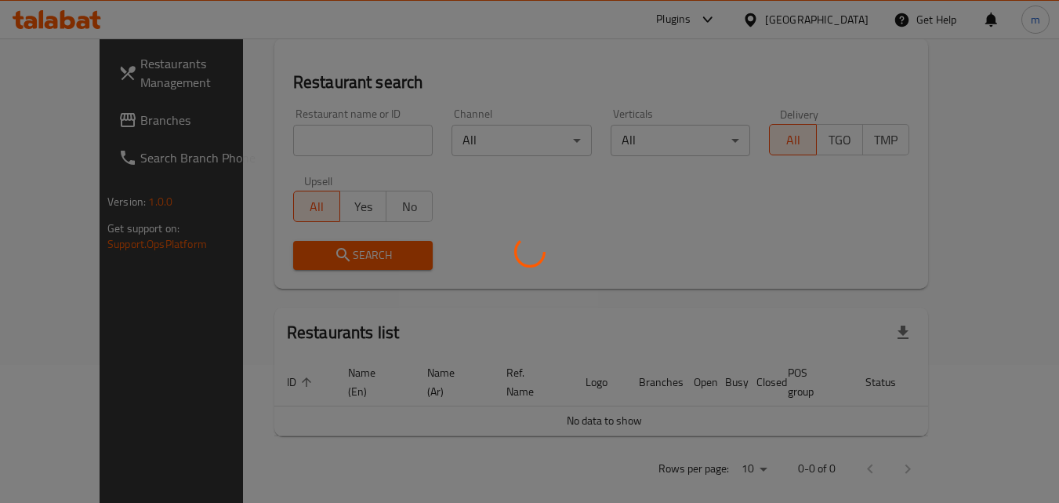
scroll to position [197, 0]
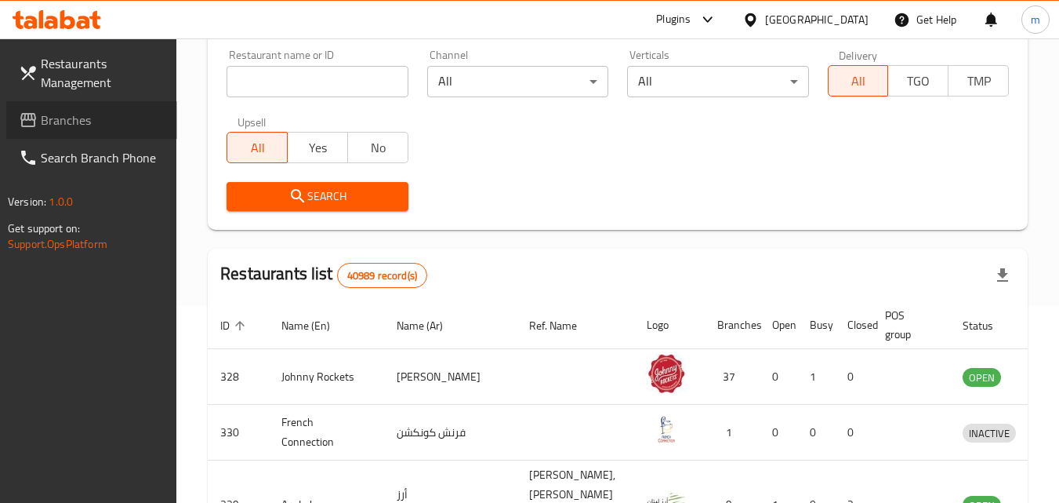
click at [74, 122] on span "Branches" at bounding box center [103, 120] width 124 height 19
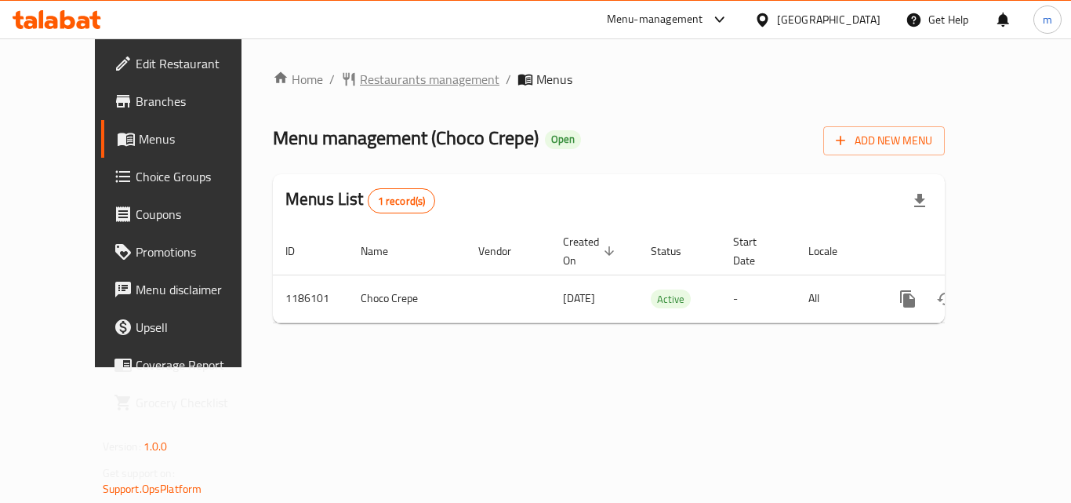
click at [390, 83] on span "Restaurants management" at bounding box center [430, 79] width 140 height 19
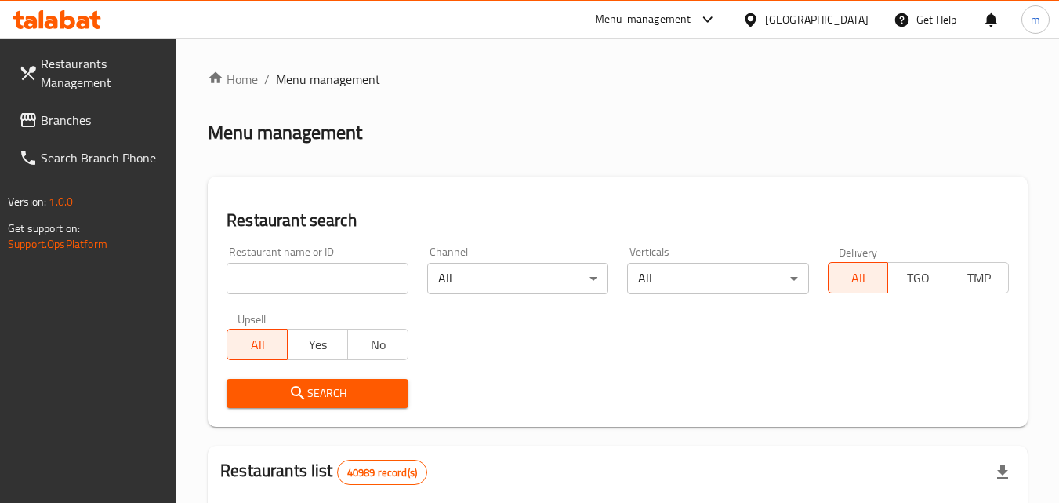
click at [314, 281] on input "search" at bounding box center [317, 278] width 181 height 31
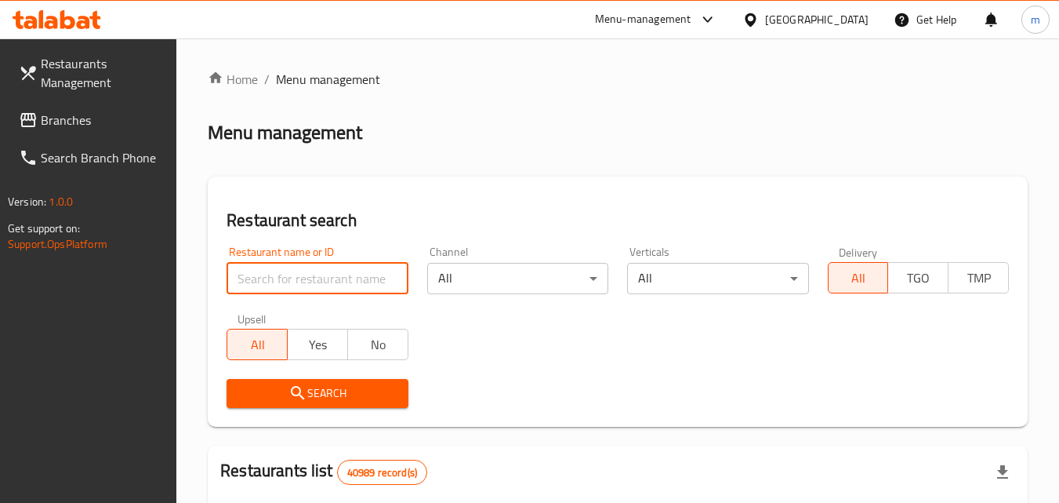
paste input "666560"
type input "666560"
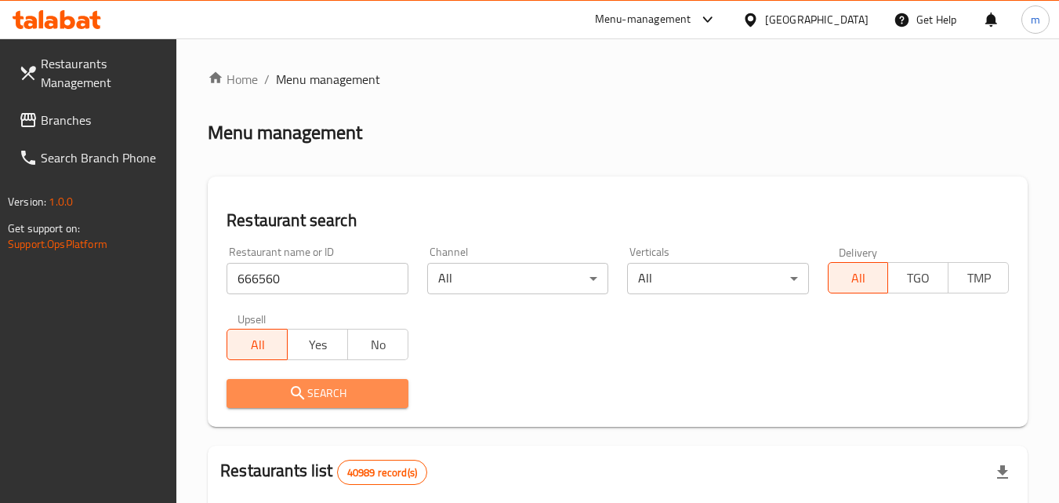
click at [285, 394] on span "Search" at bounding box center [317, 393] width 156 height 20
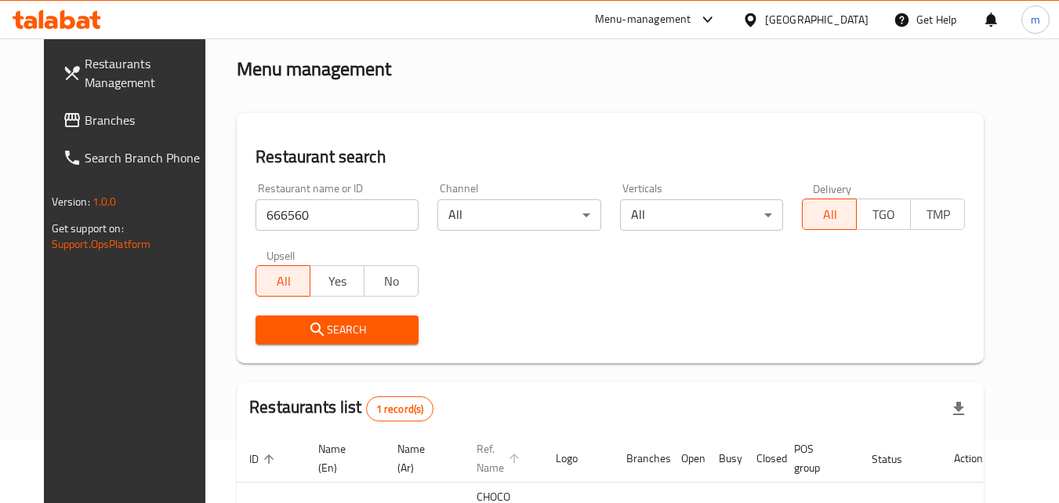
scroll to position [183, 0]
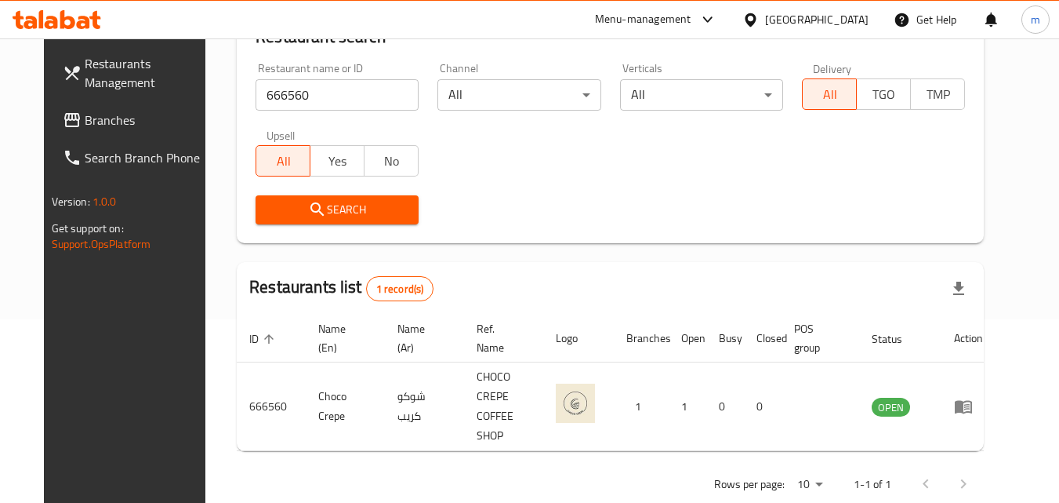
click at [85, 118] on span "Branches" at bounding box center [147, 120] width 124 height 19
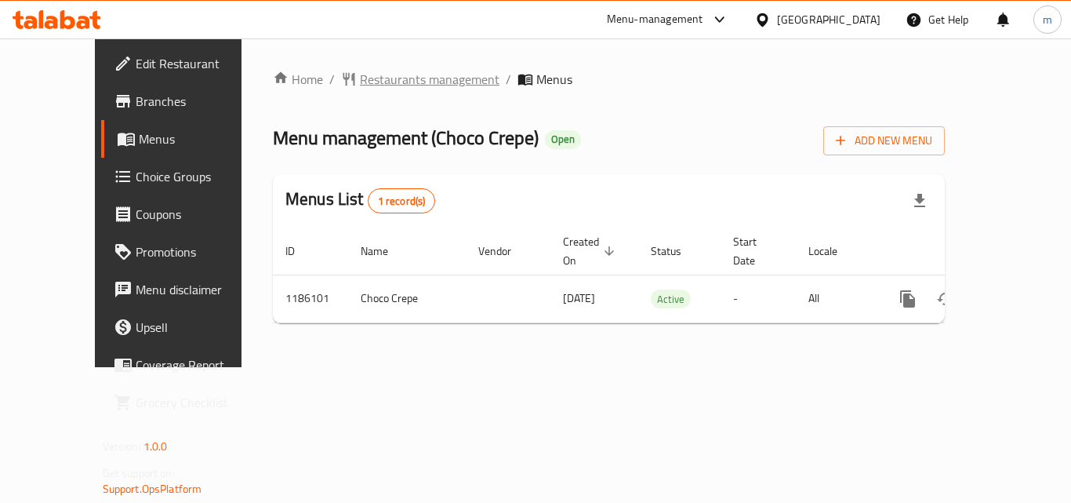
click at [394, 84] on span "Restaurants management" at bounding box center [430, 79] width 140 height 19
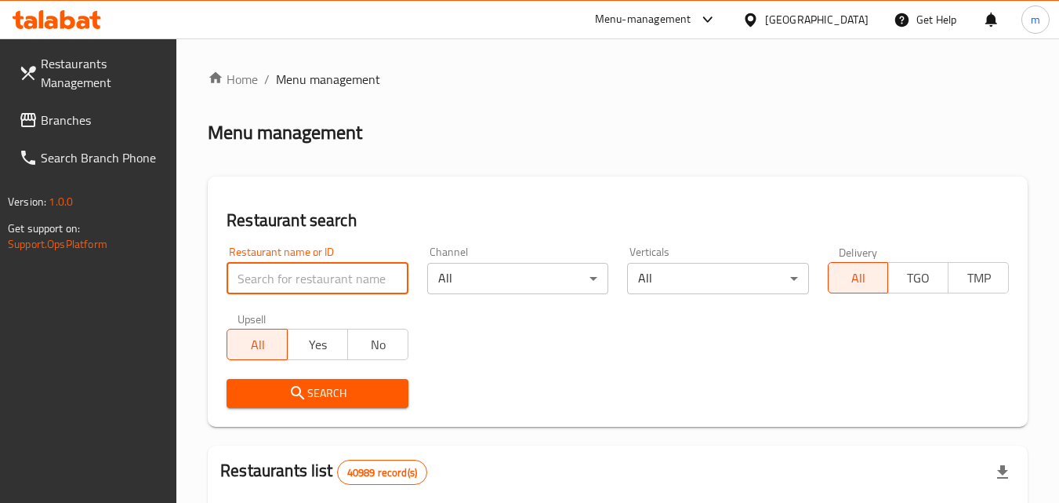
click at [305, 281] on input "search" at bounding box center [317, 278] width 181 height 31
paste input "666560"
type input "666560"
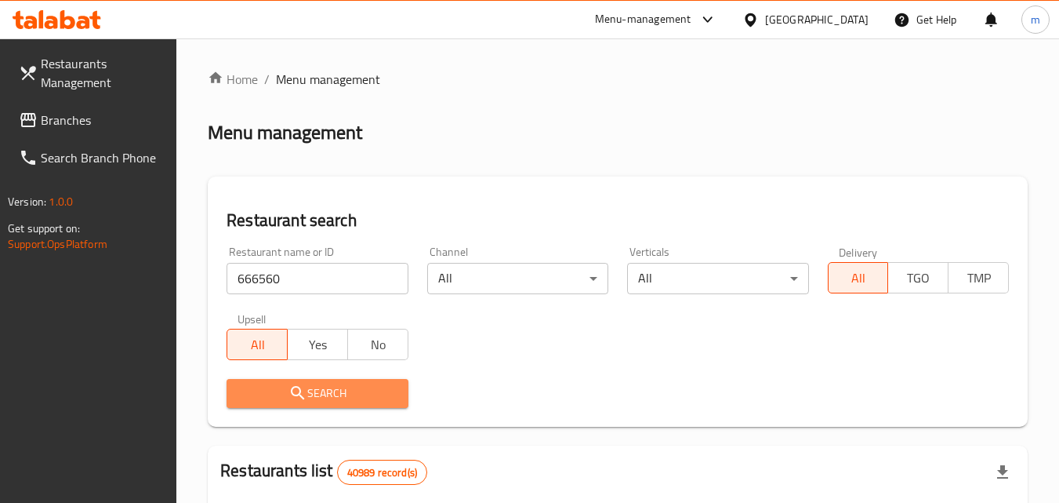
click at [325, 401] on span "Search" at bounding box center [317, 393] width 156 height 20
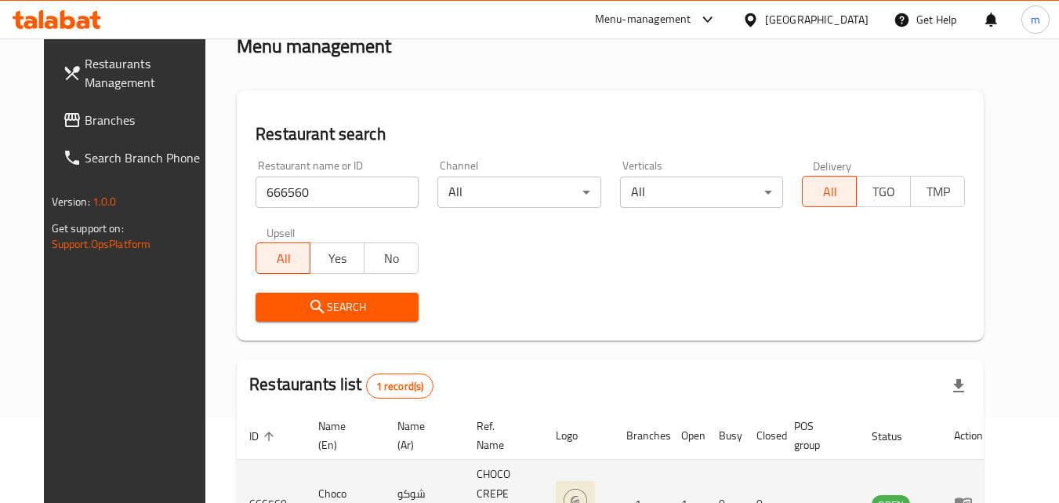
scroll to position [183, 0]
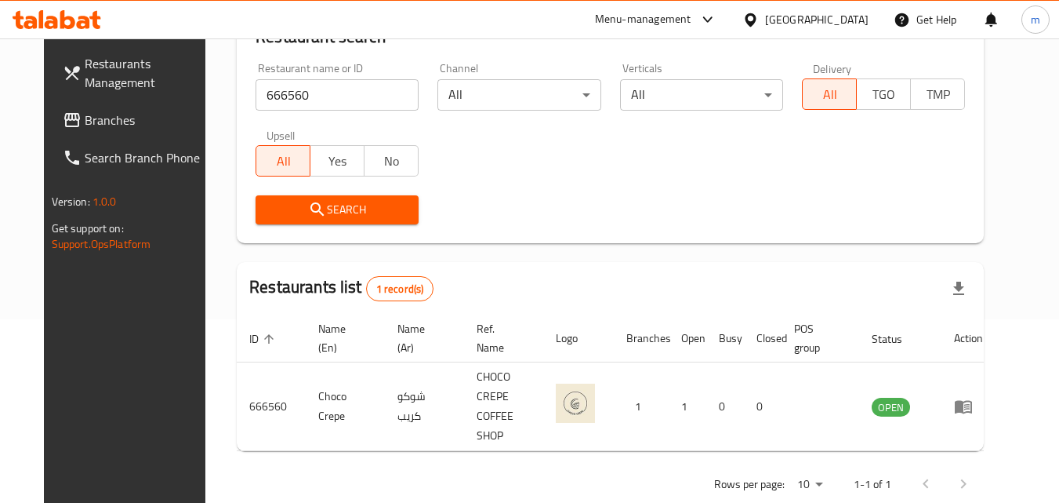
click at [85, 118] on span "Branches" at bounding box center [147, 120] width 124 height 19
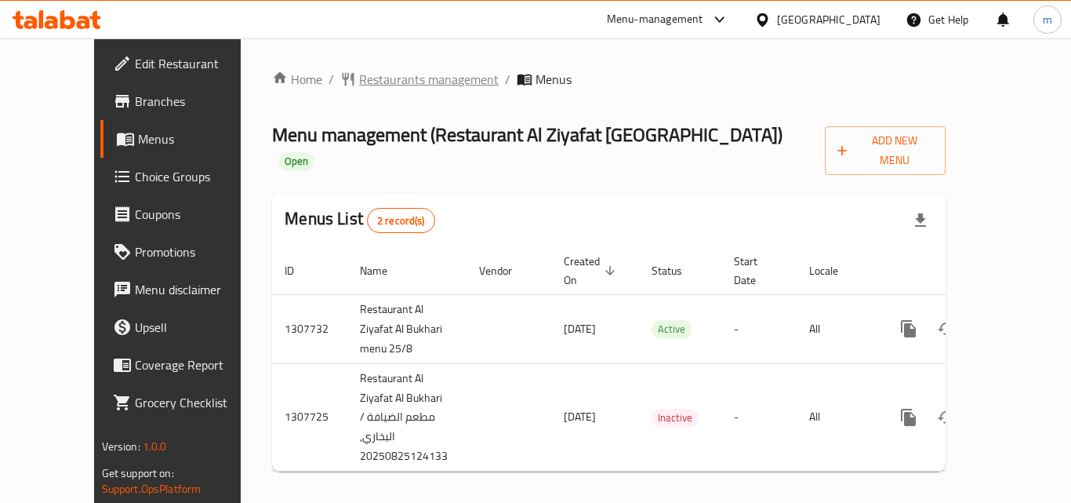
click at [372, 89] on span "Restaurants management" at bounding box center [429, 79] width 140 height 19
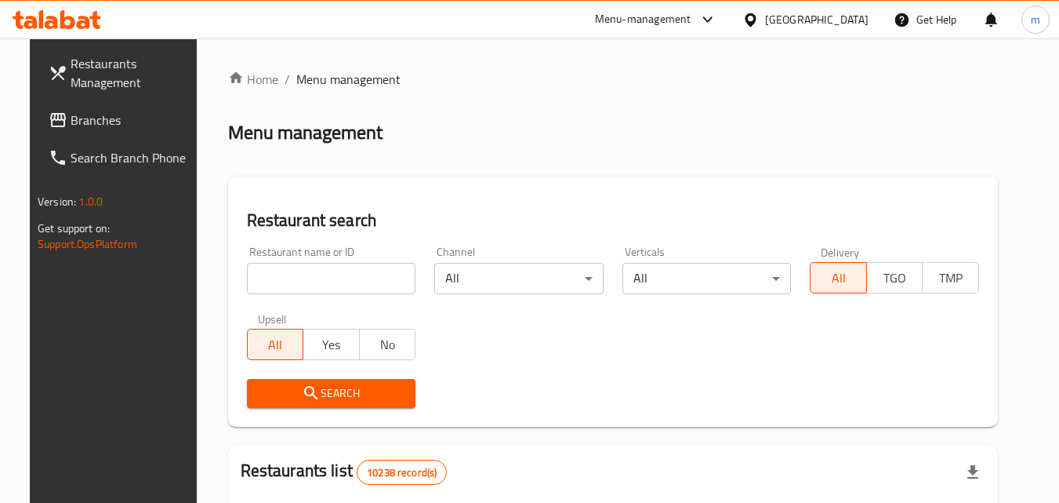
click at [301, 287] on input "search" at bounding box center [331, 278] width 169 height 31
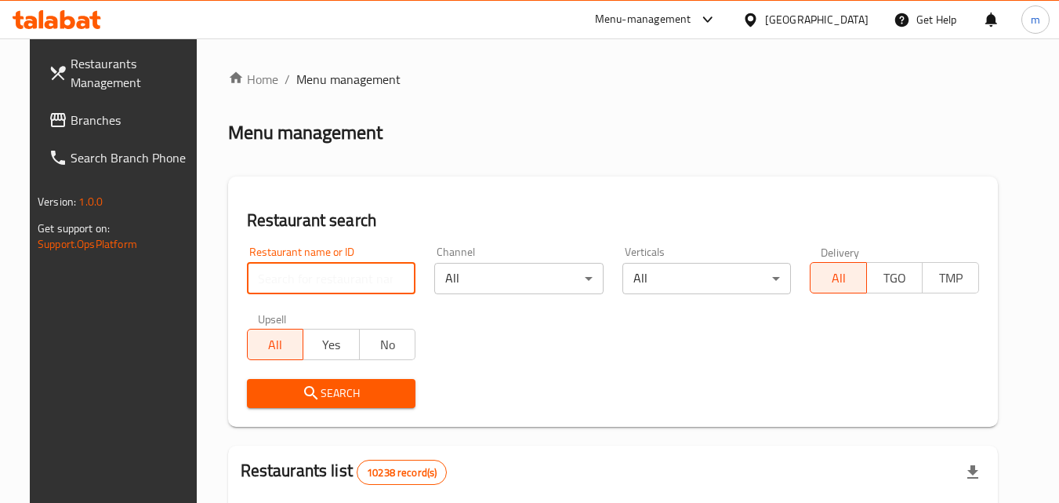
paste input "704612"
type input "704612"
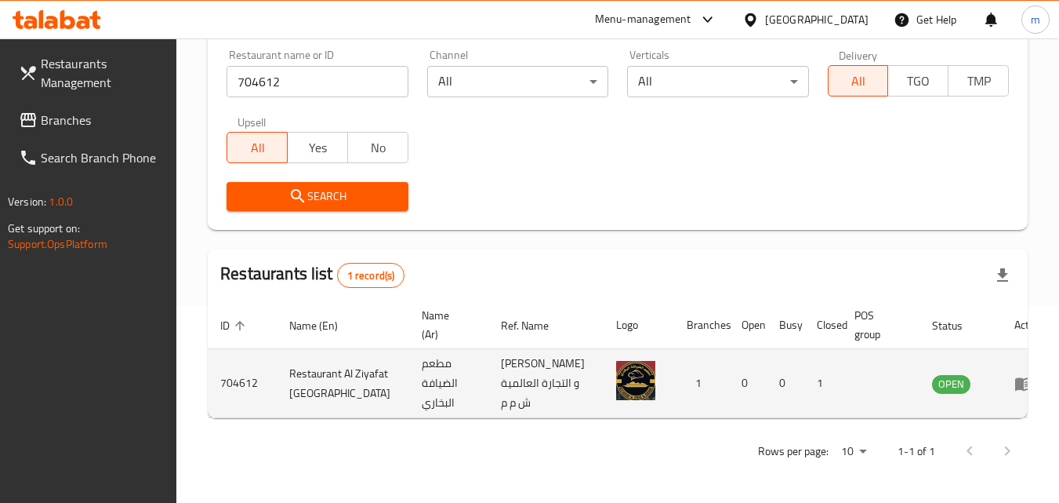
scroll to position [216, 0]
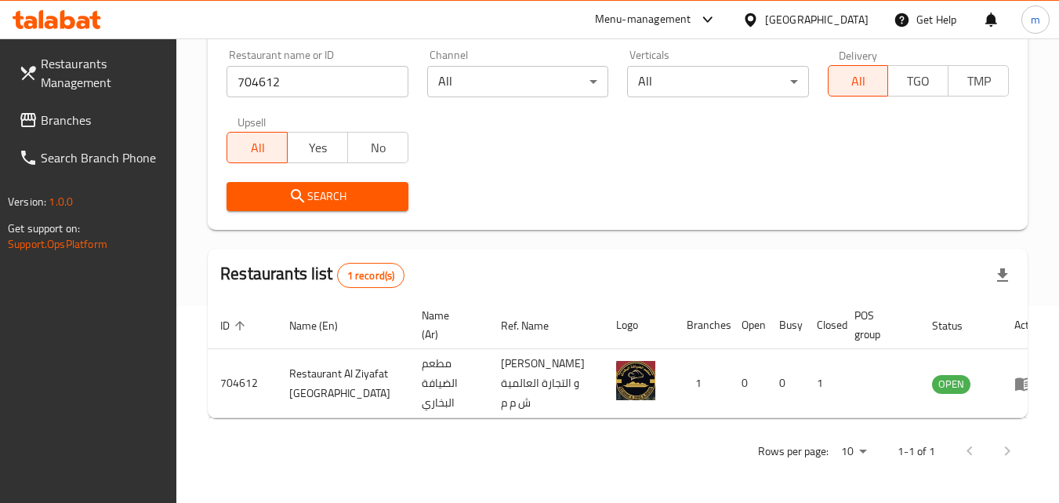
click at [765, 21] on div at bounding box center [753, 19] width 23 height 17
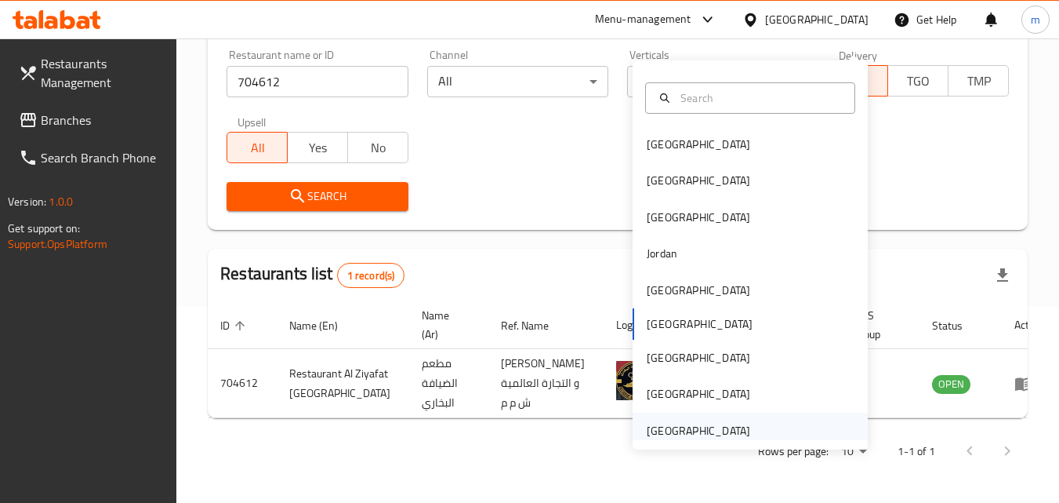
click at [713, 422] on div "[GEOGRAPHIC_DATA]" at bounding box center [698, 430] width 103 height 17
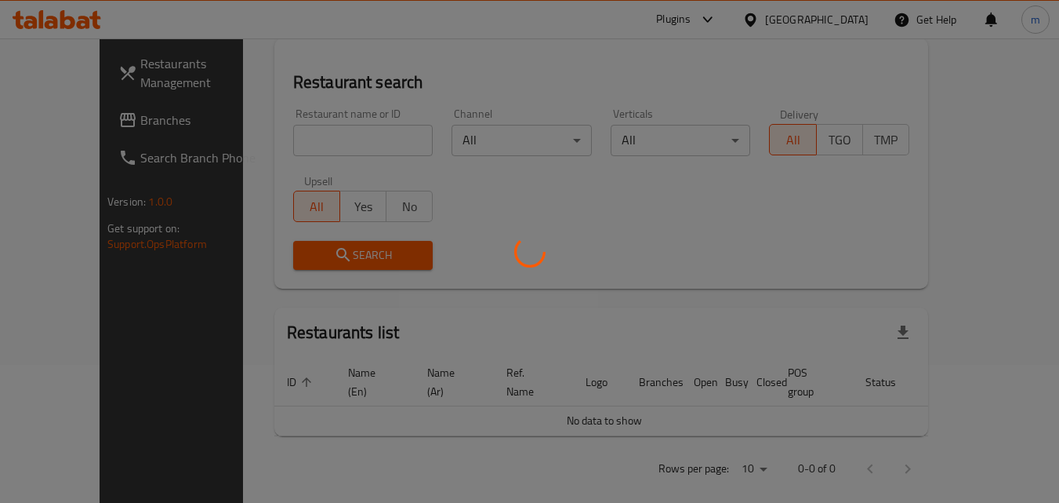
scroll to position [216, 0]
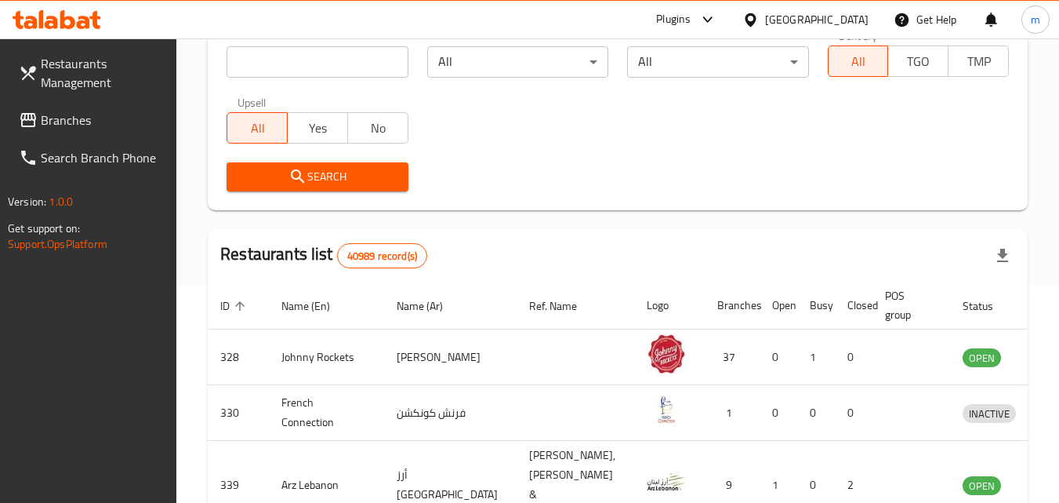
click at [97, 126] on span "Branches" at bounding box center [103, 120] width 124 height 19
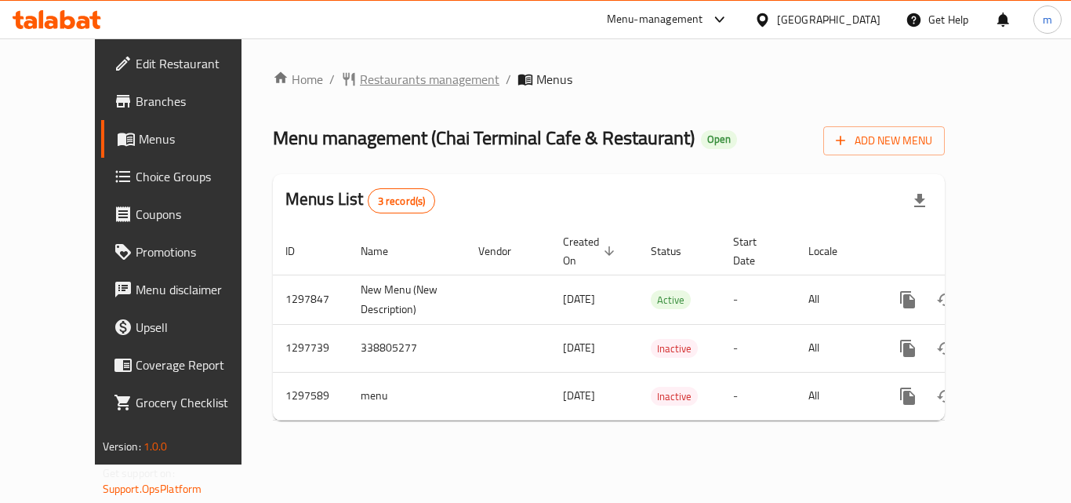
click at [396, 78] on span "Restaurants management" at bounding box center [430, 79] width 140 height 19
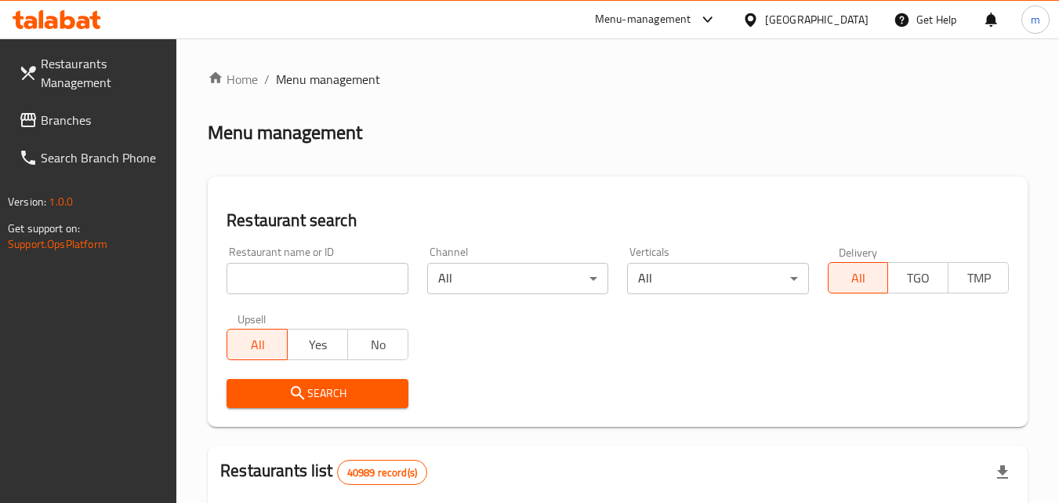
click at [342, 283] on input "search" at bounding box center [317, 278] width 181 height 31
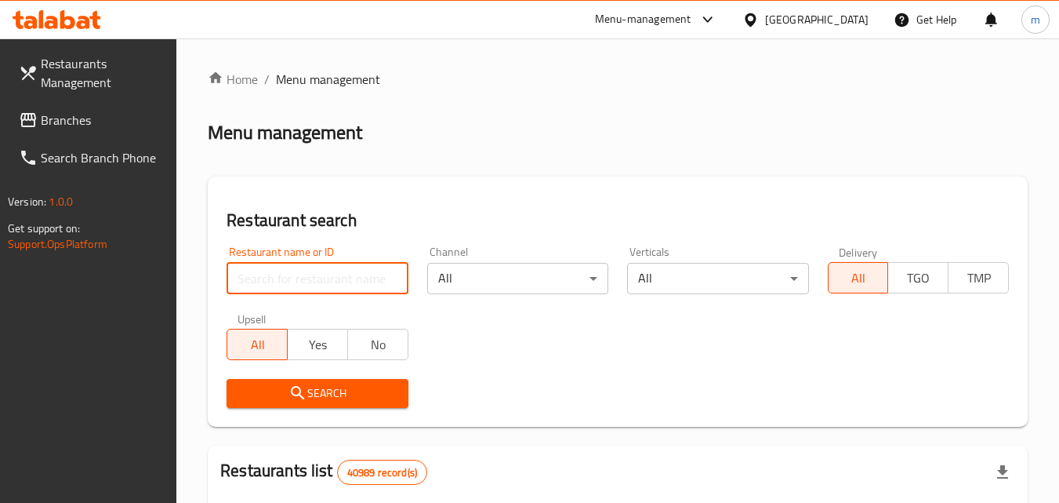
paste input "700539"
type input "700539"
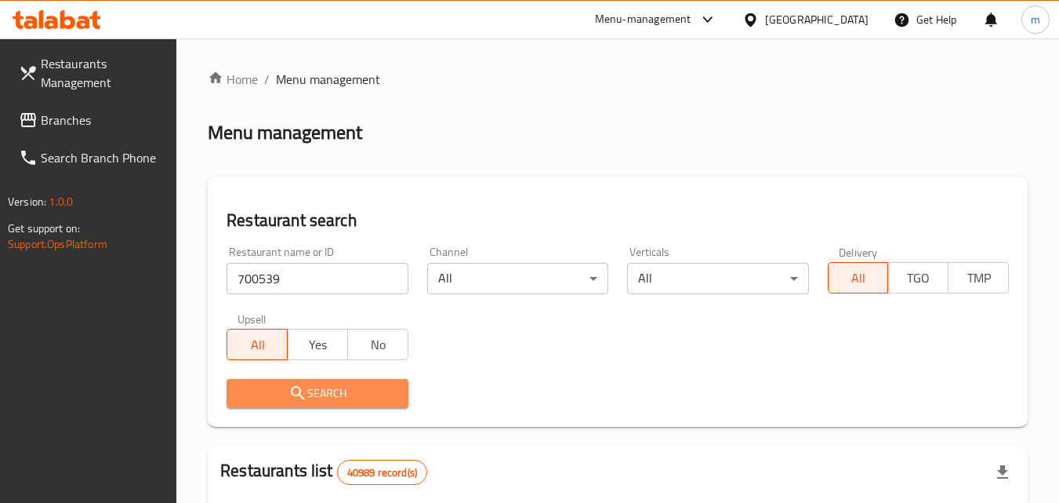
click at [318, 397] on span "Search" at bounding box center [317, 393] width 156 height 20
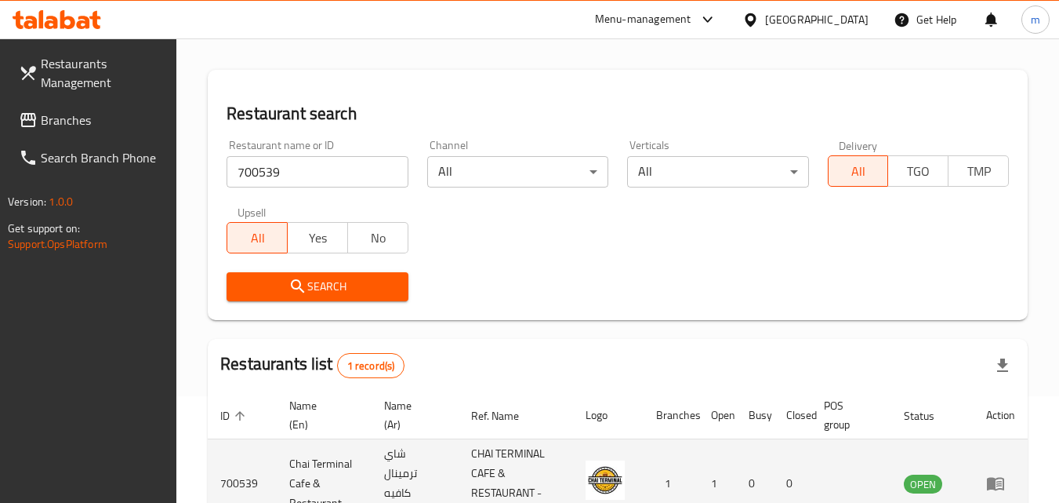
scroll to position [216, 0]
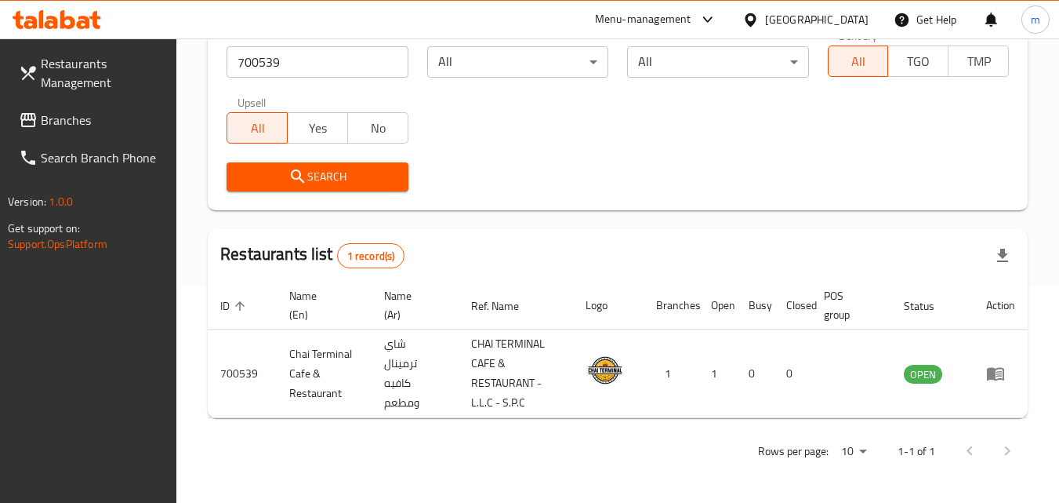
click at [82, 129] on span "Branches" at bounding box center [103, 120] width 124 height 19
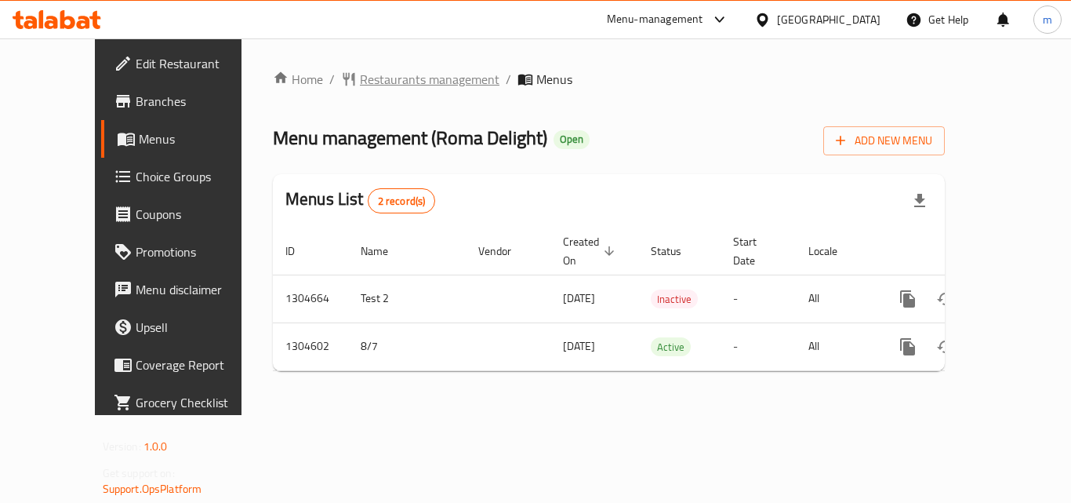
click at [381, 82] on span "Restaurants management" at bounding box center [430, 79] width 140 height 19
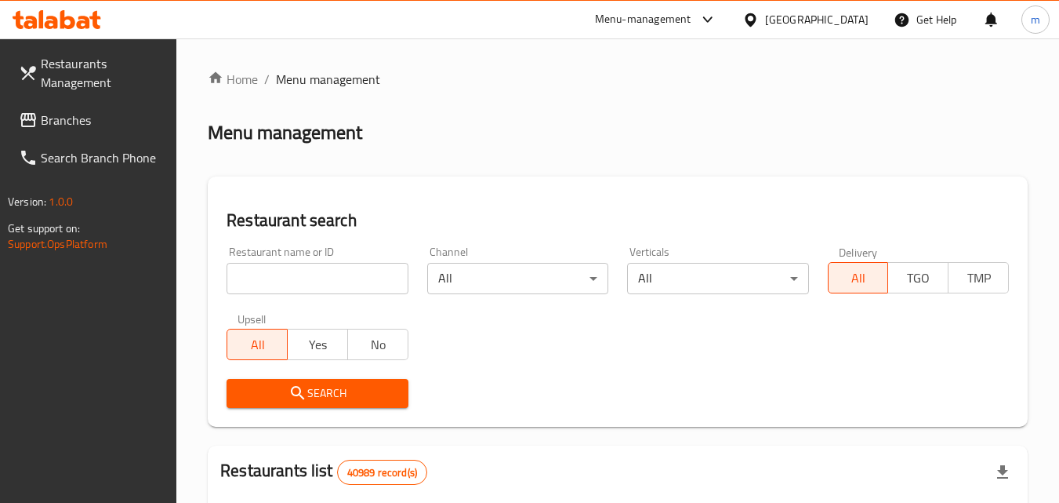
click at [328, 276] on input "search" at bounding box center [317, 278] width 181 height 31
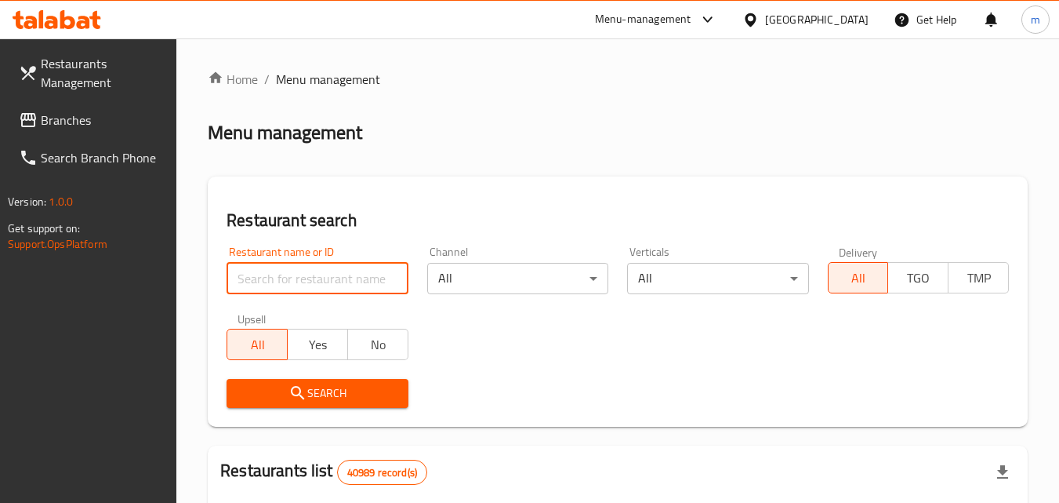
paste input "703331"
type input "703331"
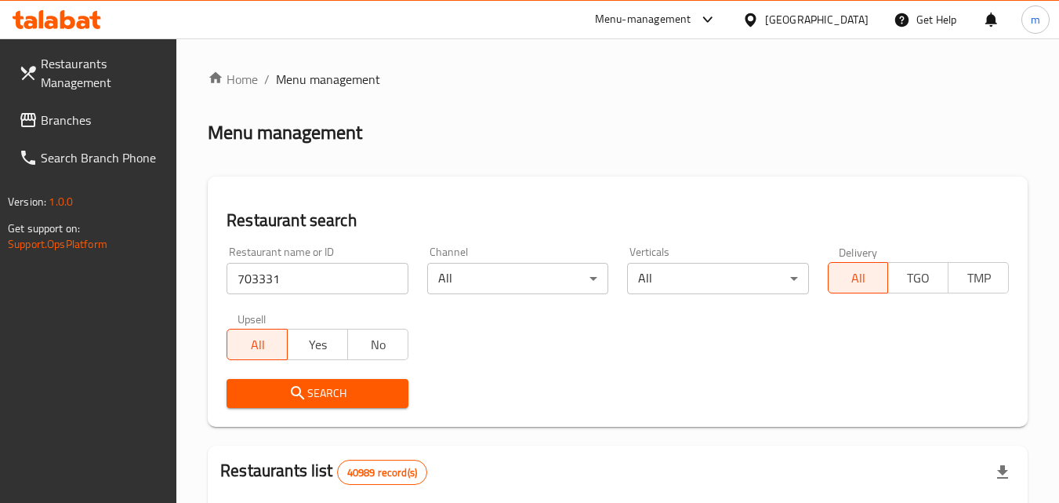
click at [342, 383] on span "Search" at bounding box center [317, 393] width 156 height 20
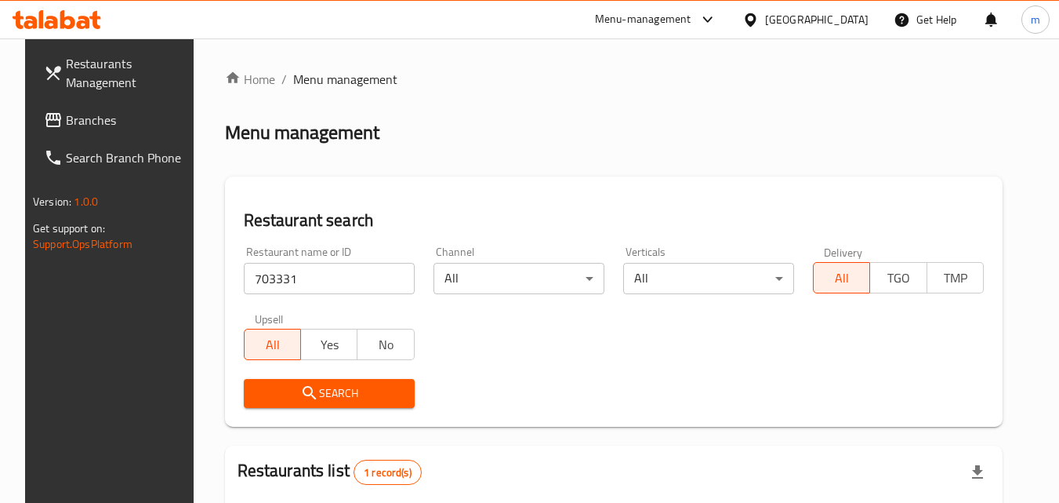
scroll to position [197, 0]
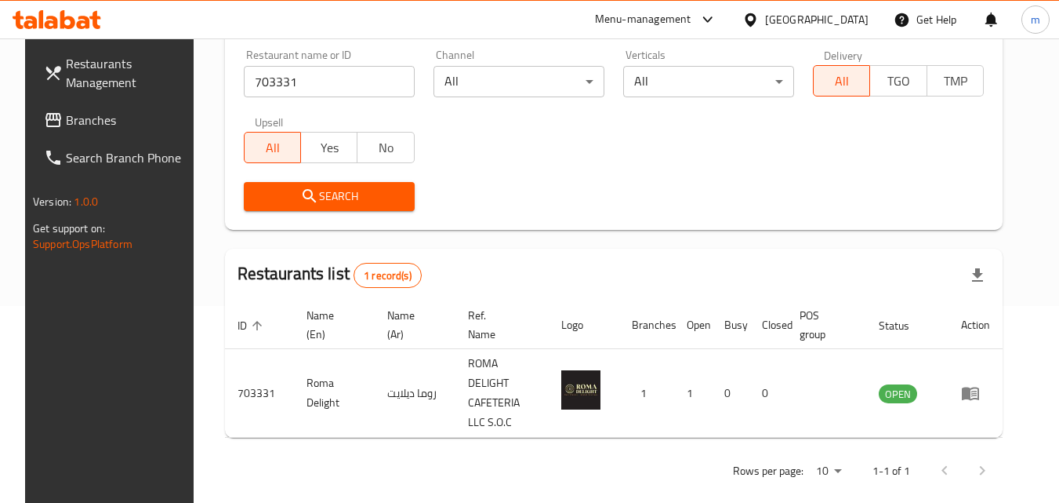
click at [84, 114] on span "Branches" at bounding box center [128, 120] width 124 height 19
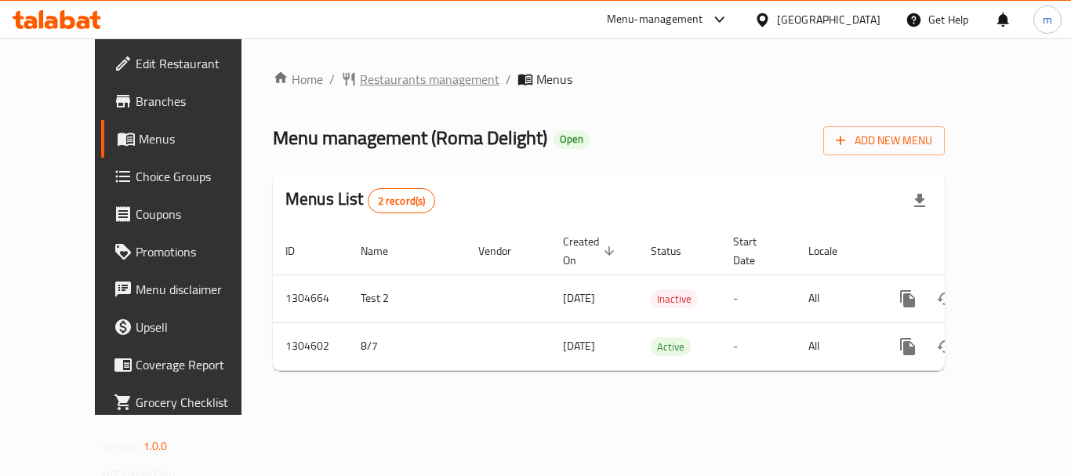
click at [398, 79] on span "Restaurants management" at bounding box center [430, 79] width 140 height 19
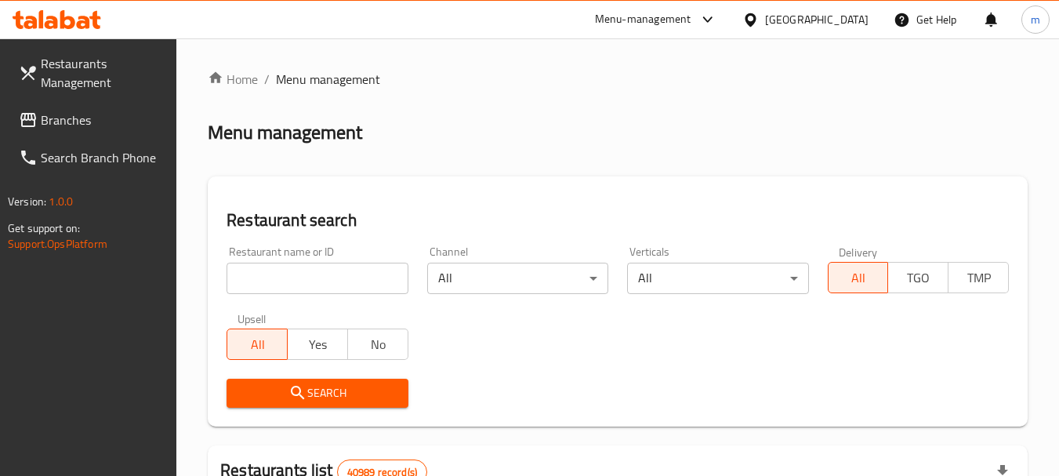
click at [324, 281] on input "search" at bounding box center [317, 278] width 181 height 31
paste input "703331"
type input "703331"
click at [332, 389] on span "Search" at bounding box center [317, 393] width 156 height 20
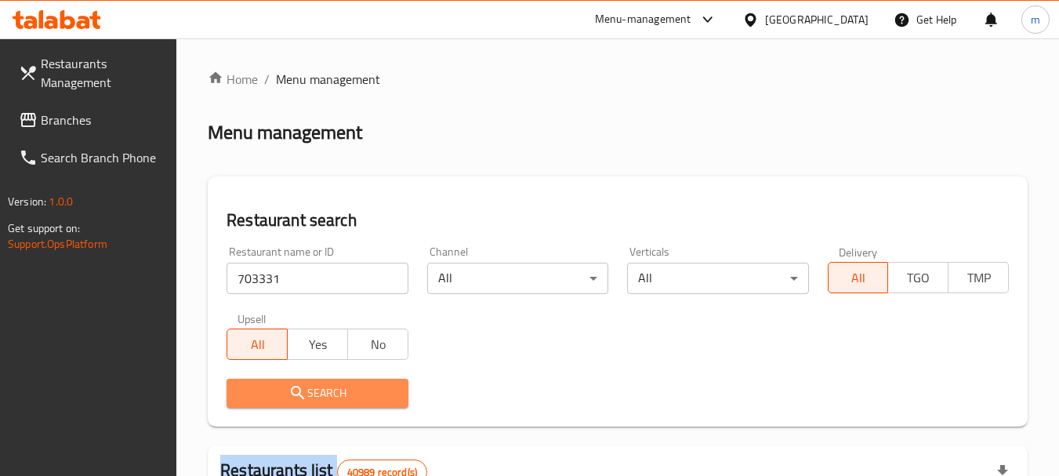
click at [332, 389] on div at bounding box center [529, 238] width 1059 height 476
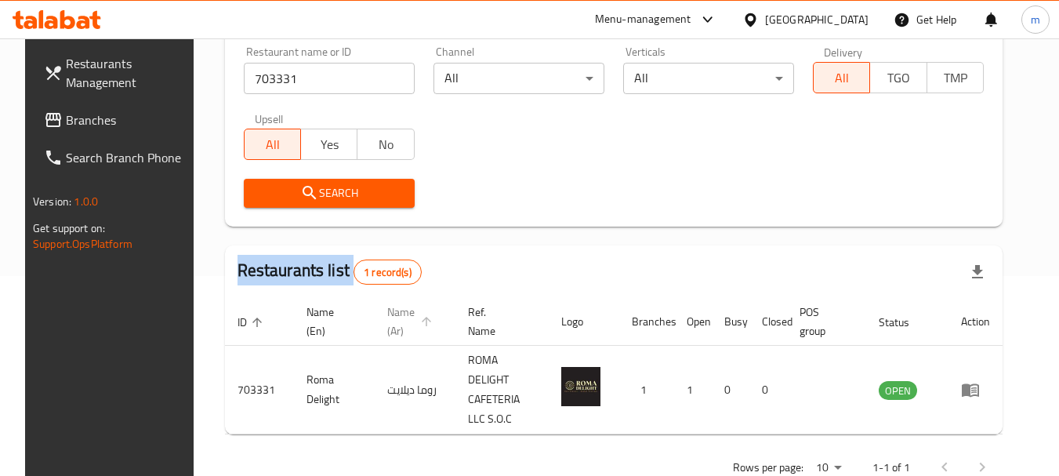
scroll to position [223, 0]
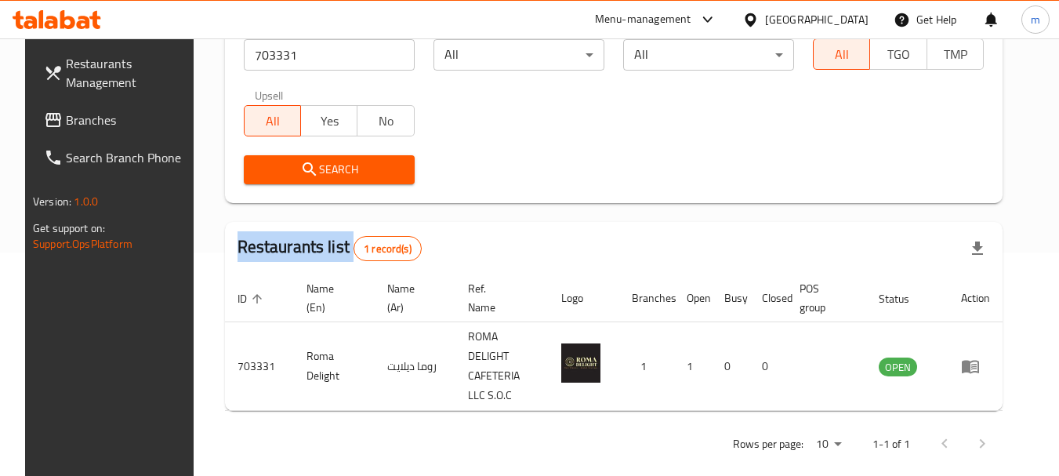
click at [828, 9] on div "[GEOGRAPHIC_DATA]" at bounding box center [805, 20] width 151 height 38
click at [827, 6] on div "[GEOGRAPHIC_DATA]" at bounding box center [805, 20] width 151 height 38
click at [804, 27] on div "[GEOGRAPHIC_DATA]" at bounding box center [816, 19] width 103 height 17
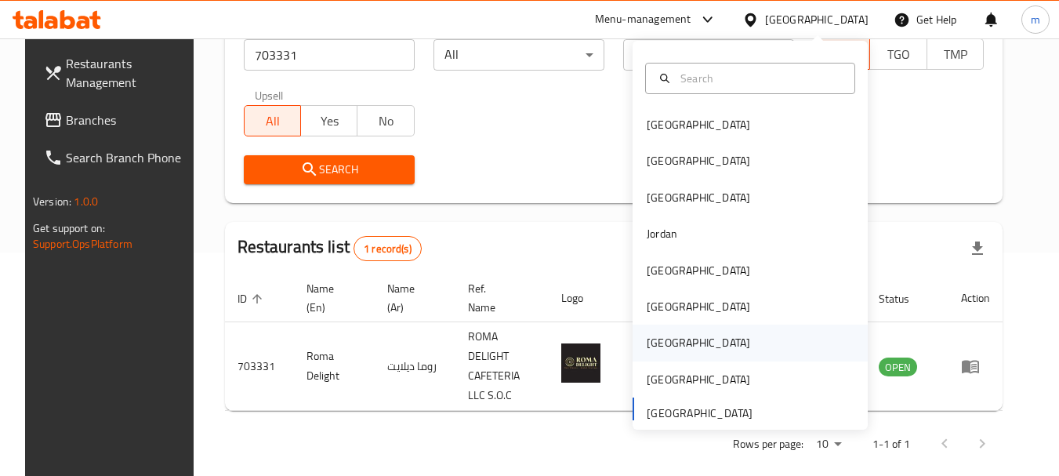
click at [647, 343] on div "[GEOGRAPHIC_DATA]" at bounding box center [698, 342] width 103 height 17
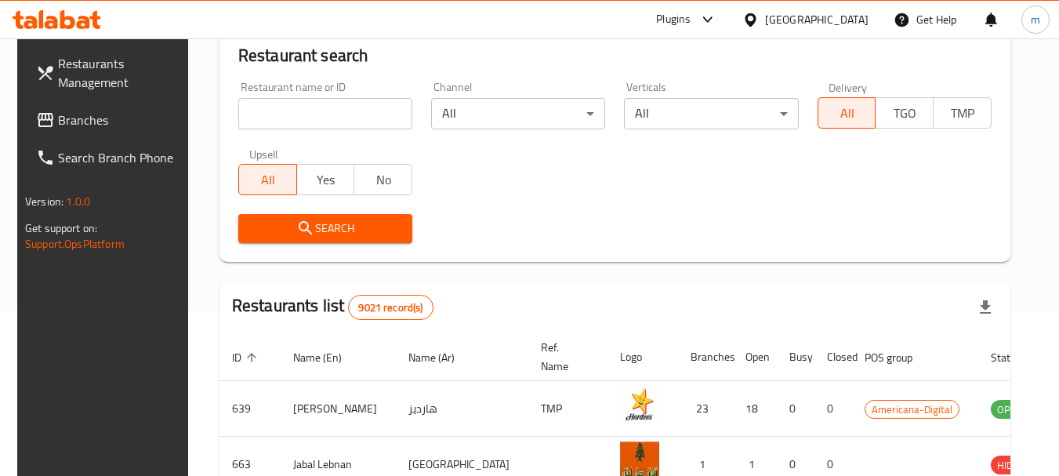
scroll to position [223, 0]
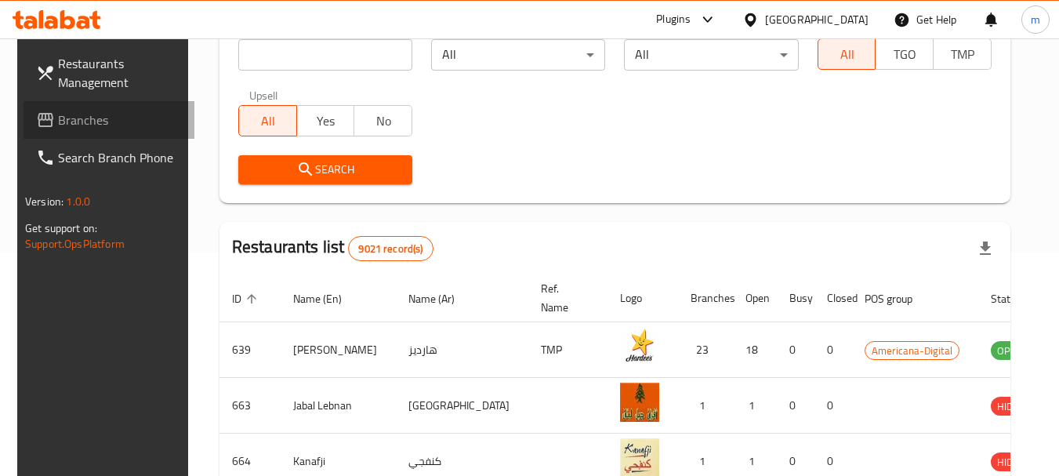
click at [99, 119] on span "Branches" at bounding box center [120, 120] width 124 height 19
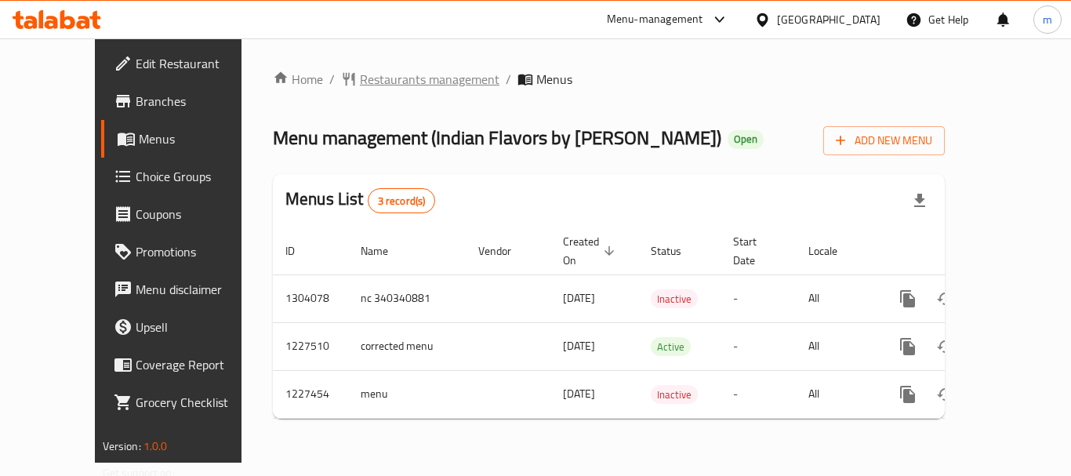
click at [379, 82] on span "Restaurants management" at bounding box center [430, 79] width 140 height 19
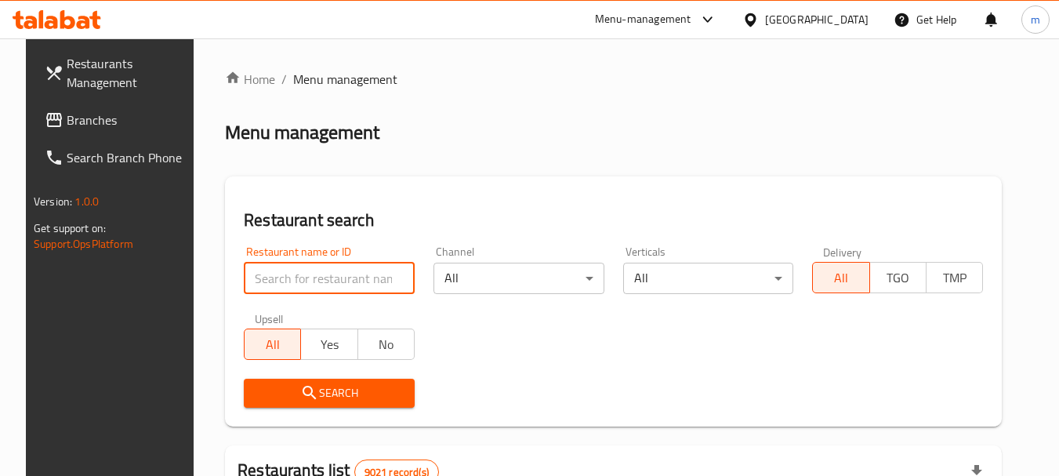
click at [335, 286] on input "search" at bounding box center [329, 278] width 171 height 31
paste input "676093"
type input "676093"
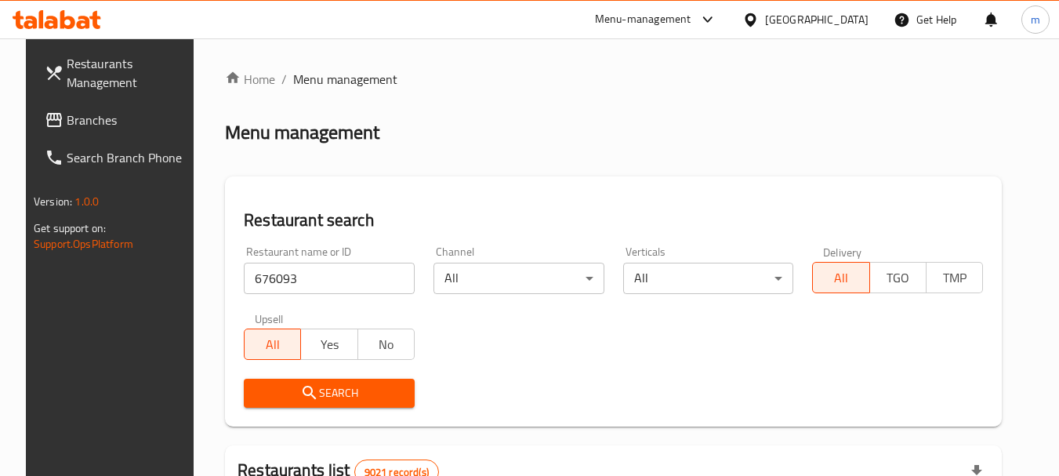
click at [344, 389] on span "Search" at bounding box center [329, 393] width 146 height 20
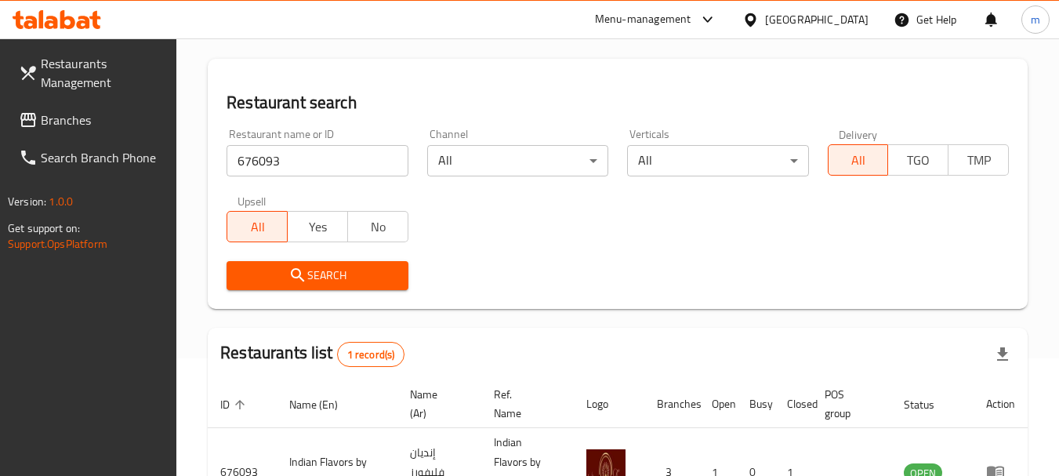
scroll to position [223, 0]
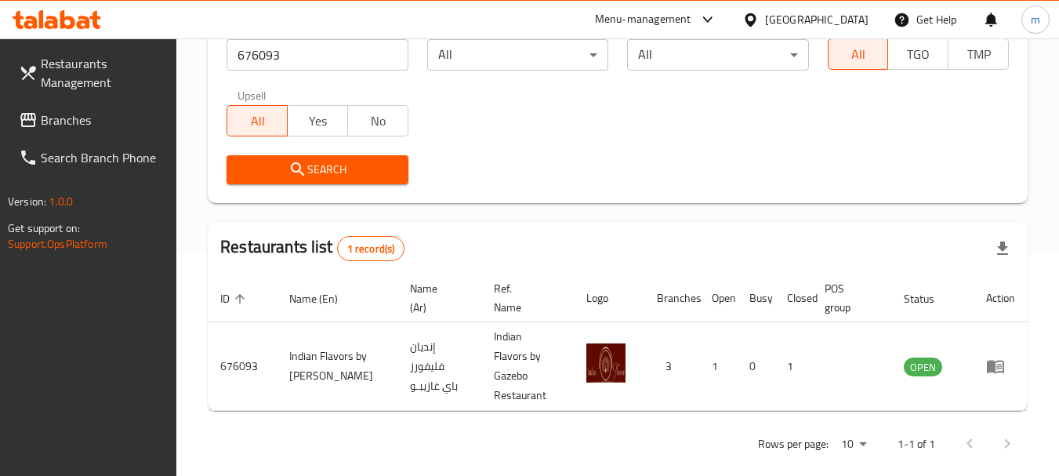
click at [865, 18] on div "[GEOGRAPHIC_DATA]" at bounding box center [816, 19] width 103 height 17
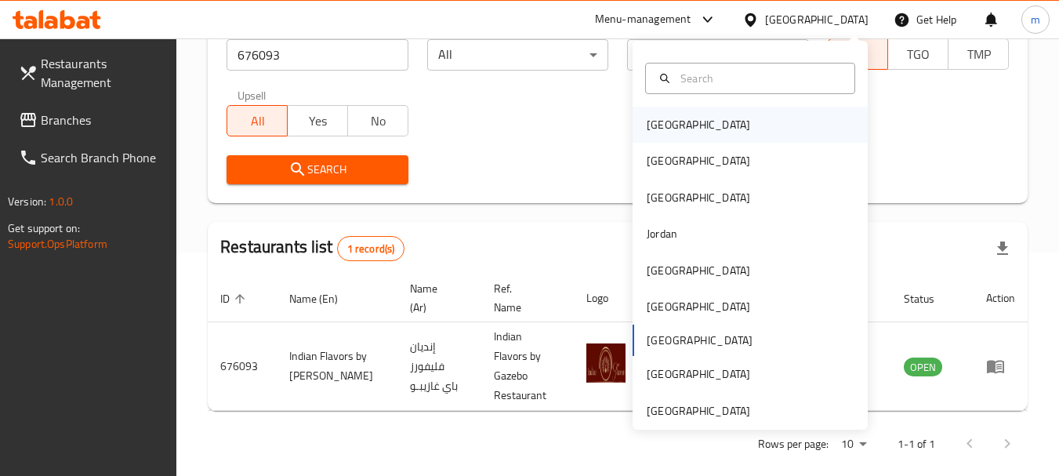
click at [667, 125] on div "[GEOGRAPHIC_DATA]" at bounding box center [698, 124] width 103 height 17
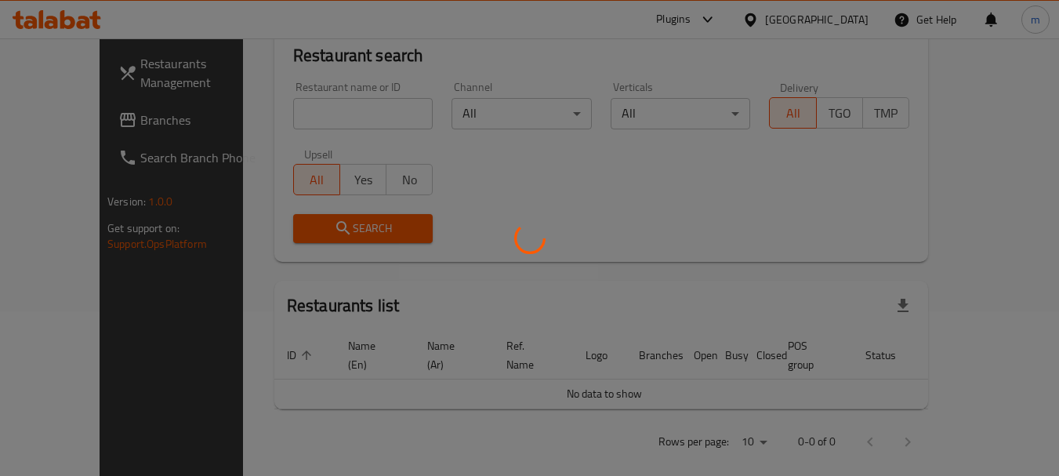
scroll to position [223, 0]
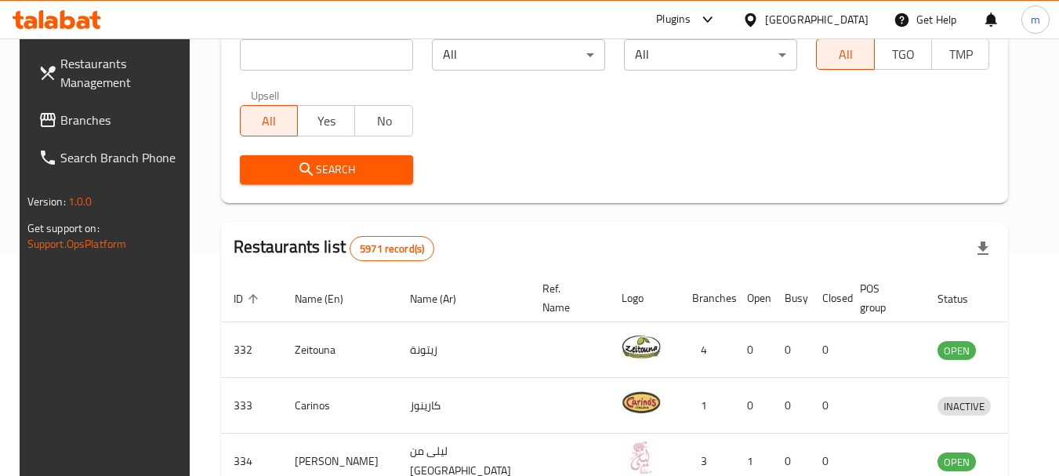
click at [78, 114] on span "Branches" at bounding box center [122, 120] width 124 height 19
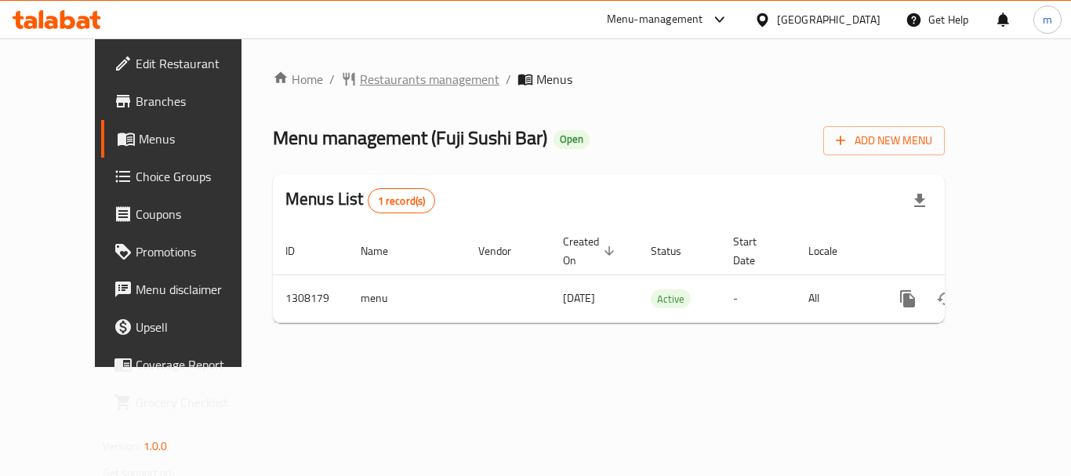
click at [394, 74] on span "Restaurants management" at bounding box center [430, 79] width 140 height 19
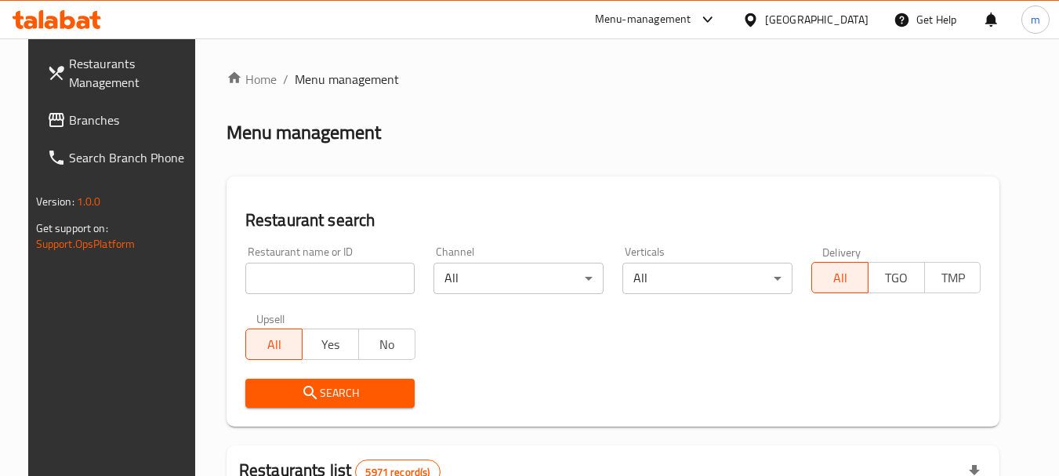
click at [332, 292] on input "search" at bounding box center [330, 278] width 170 height 31
paste input "704826"
type input "704826"
click at [326, 402] on span "Search" at bounding box center [330, 393] width 145 height 20
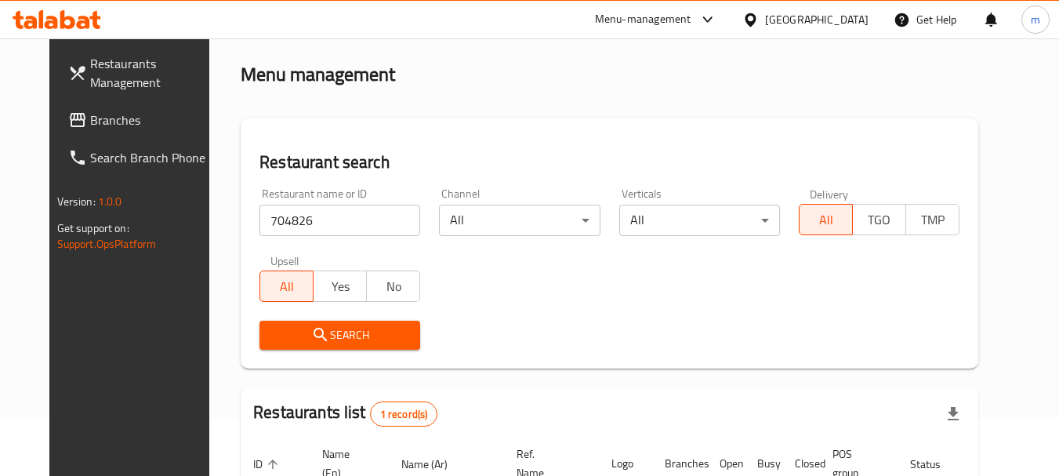
scroll to position [204, 0]
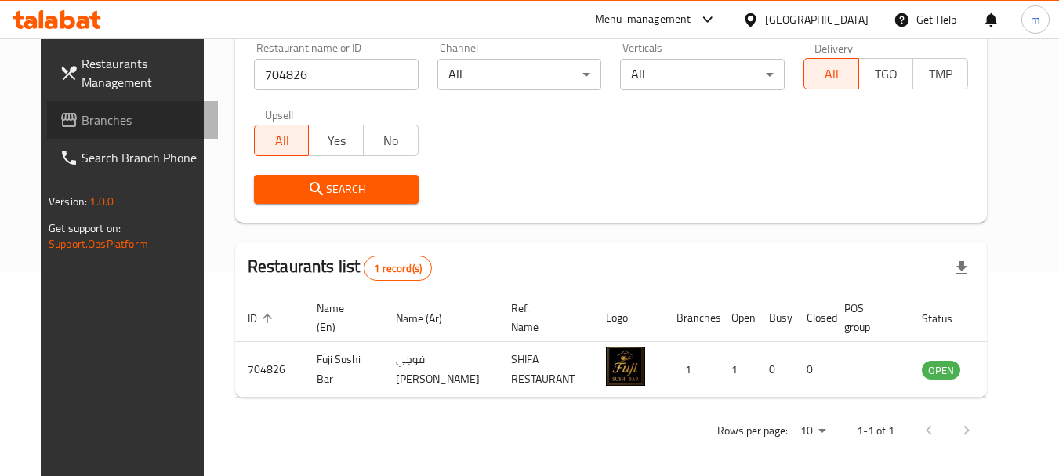
click at [82, 122] on span "Branches" at bounding box center [144, 120] width 124 height 19
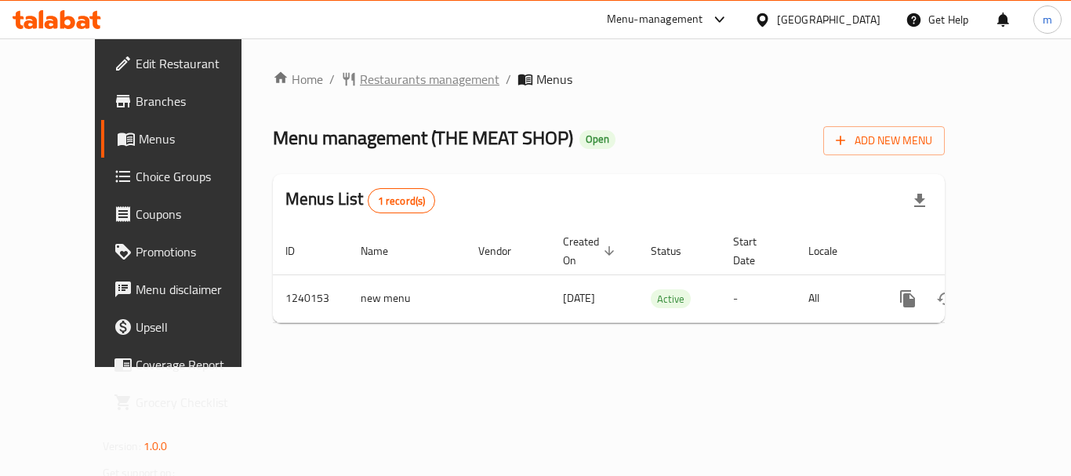
click at [360, 78] on span "Restaurants management" at bounding box center [430, 79] width 140 height 19
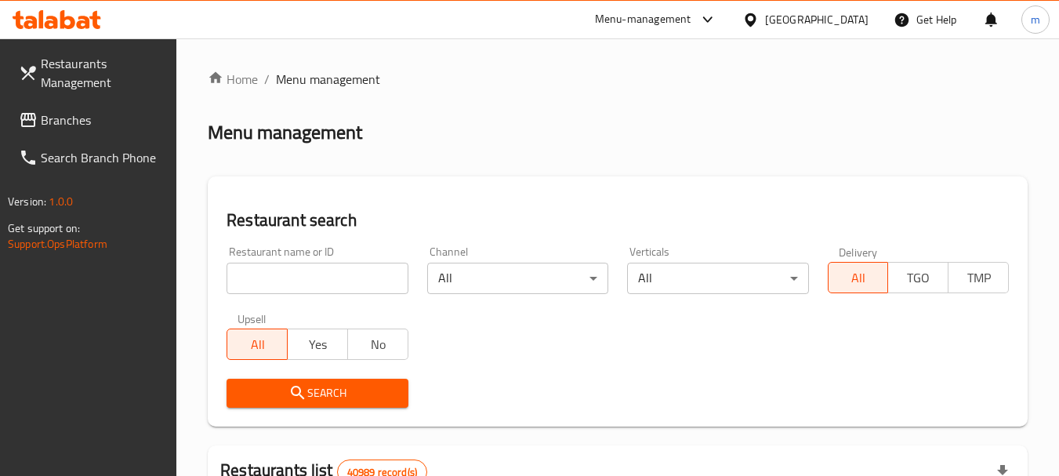
click at [321, 271] on input "search" at bounding box center [317, 278] width 181 height 31
paste input "680249"
type input "680249"
click at [329, 398] on span "Search" at bounding box center [317, 393] width 156 height 20
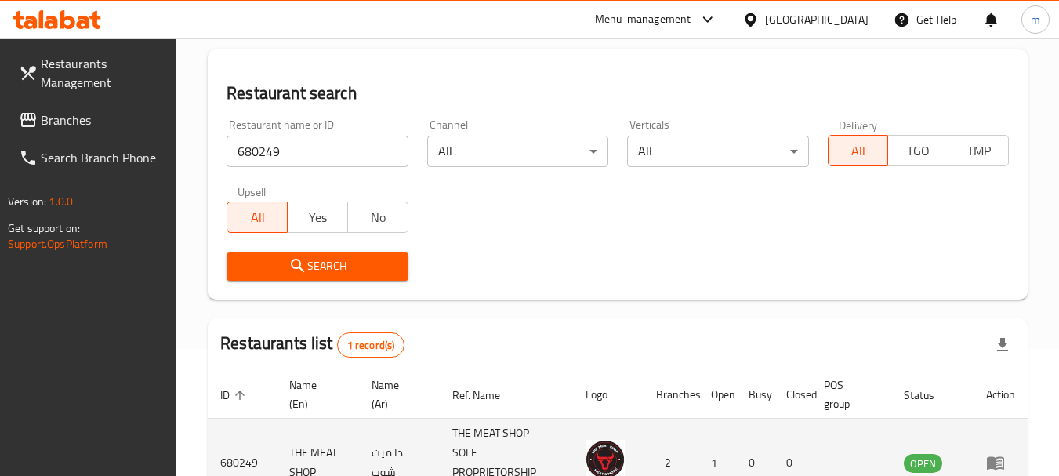
scroll to position [223, 0]
